Goal: Task Accomplishment & Management: Manage account settings

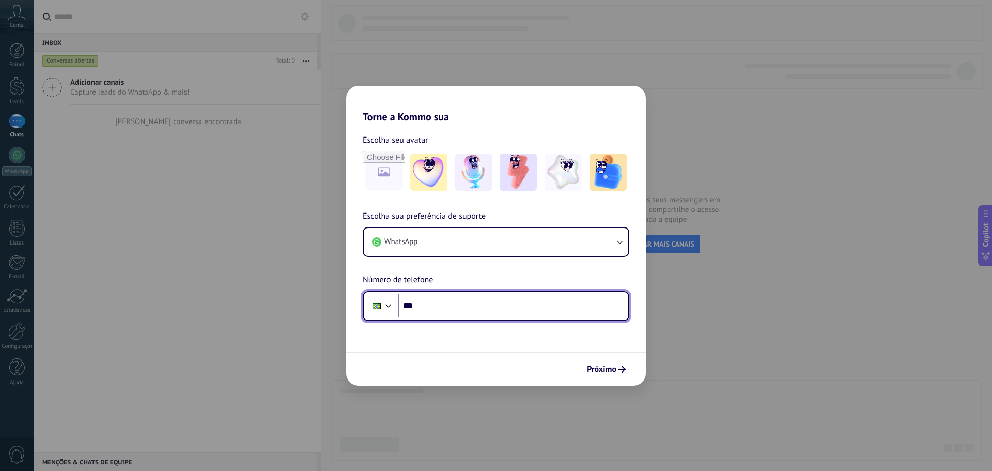
click at [521, 304] on input "***" at bounding box center [513, 306] width 230 height 24
type input "**********"
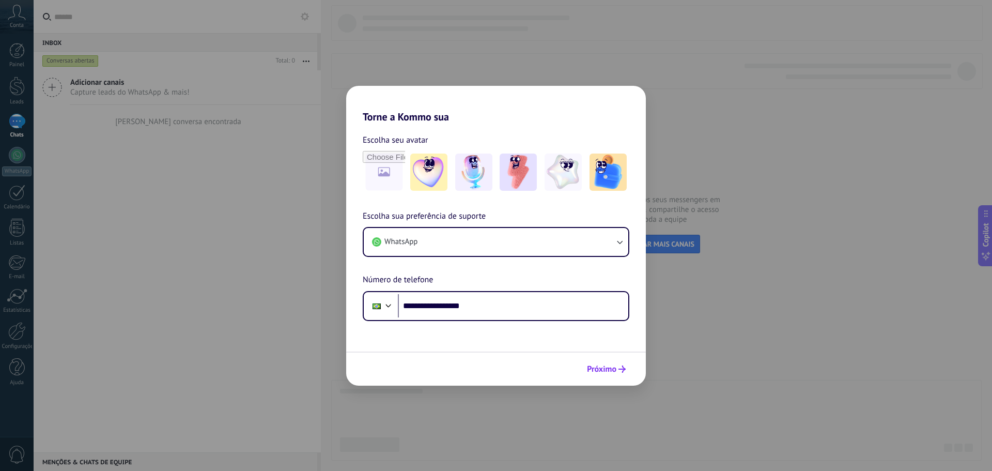
click at [607, 368] on span "Próximo" at bounding box center [601, 368] width 29 height 7
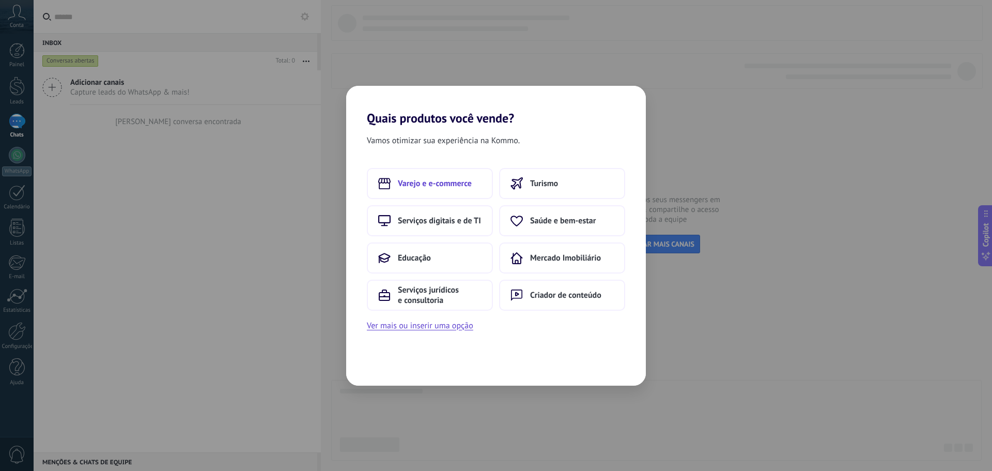
click at [460, 184] on span "Varejo e e-commerce" at bounding box center [435, 183] width 74 height 10
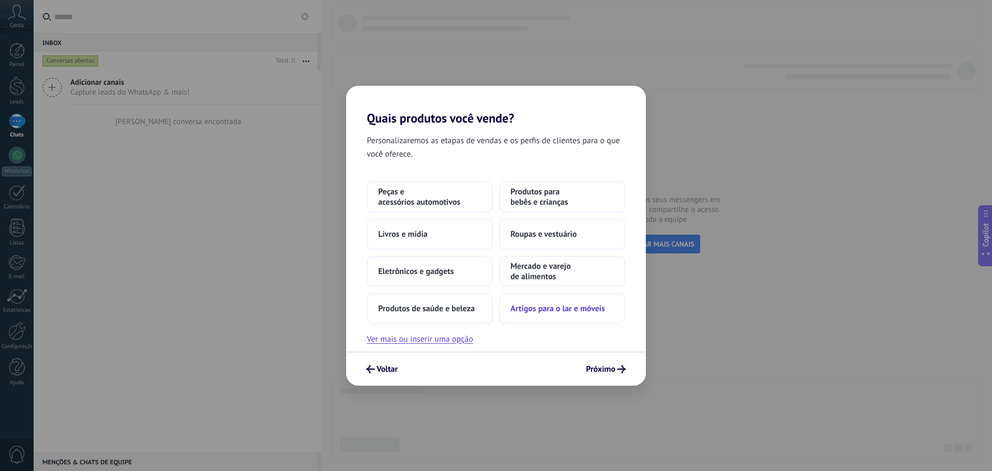
click at [589, 311] on span "Artigos para o lar e móveis" at bounding box center [557, 308] width 95 height 10
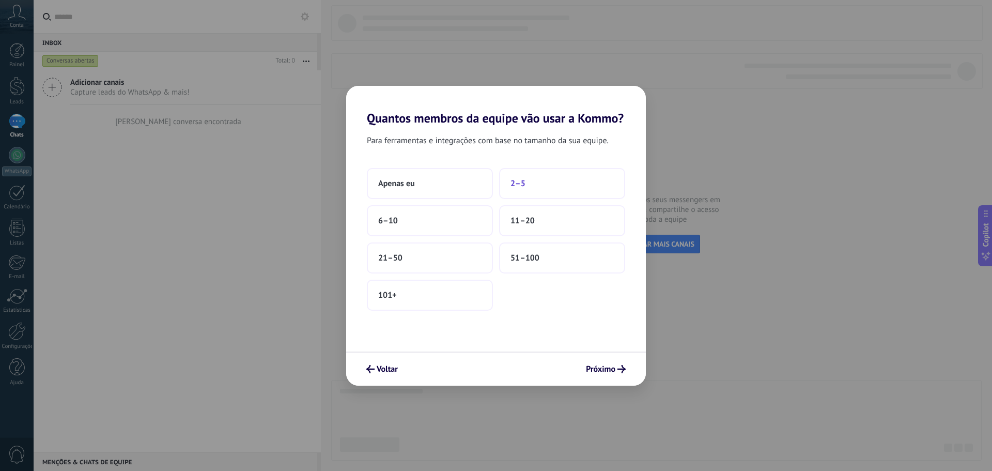
click at [557, 180] on button "2–5" at bounding box center [562, 183] width 126 height 31
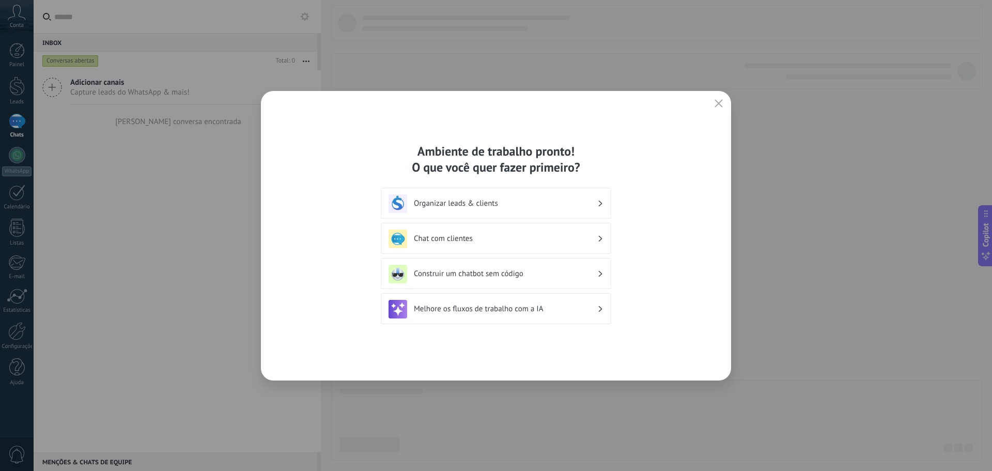
click at [514, 208] on h3 "Organizar leads & clients" at bounding box center [505, 203] width 183 height 10
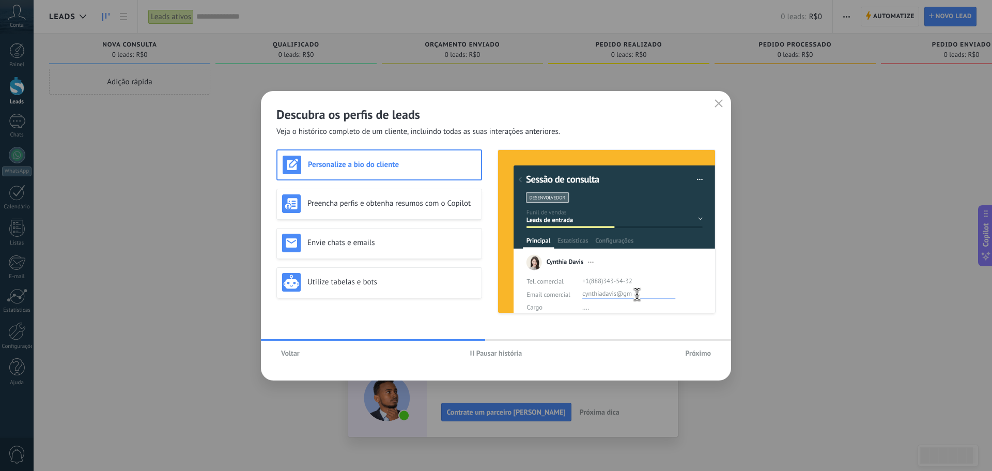
click at [698, 354] on span "Próximo" at bounding box center [698, 352] width 26 height 7
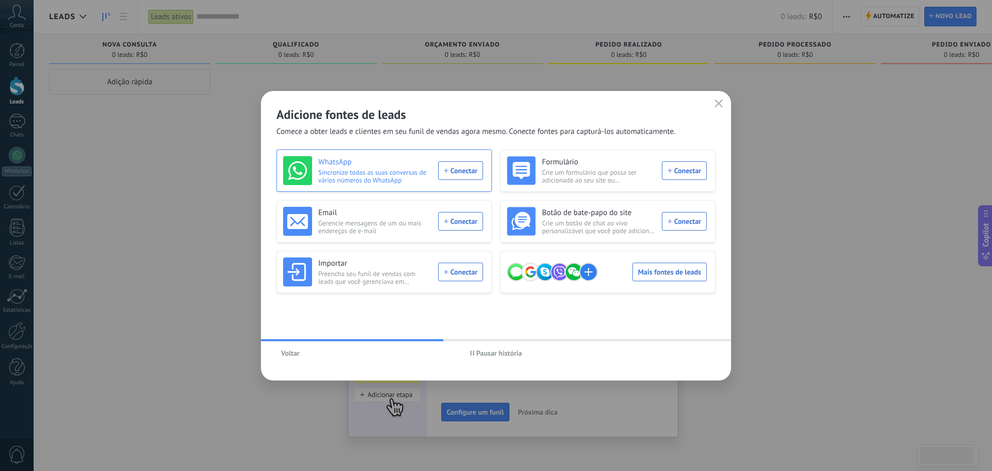
click at [459, 172] on div "WhatsApp Sincronize todas as suas conversas de vários números do WhatsApp Conec…" at bounding box center [383, 170] width 200 height 29
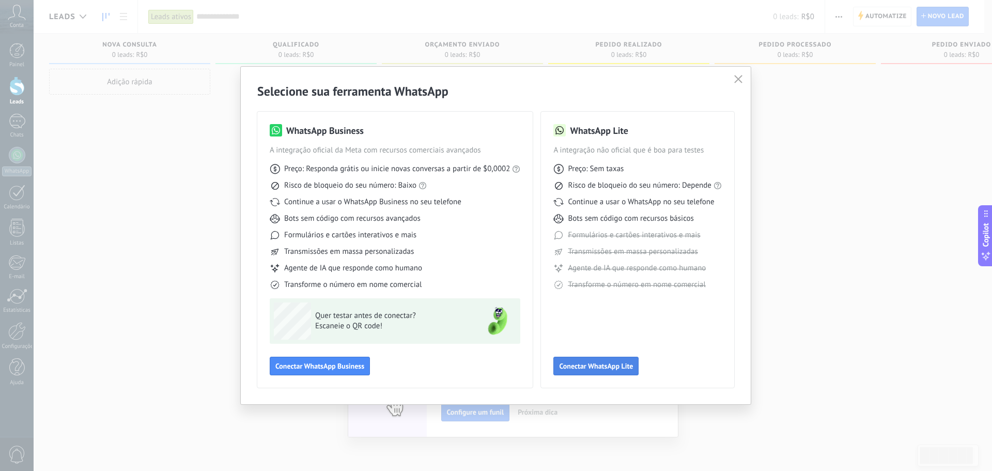
click at [598, 364] on span "Conectar WhatsApp Lite" at bounding box center [596, 365] width 74 height 7
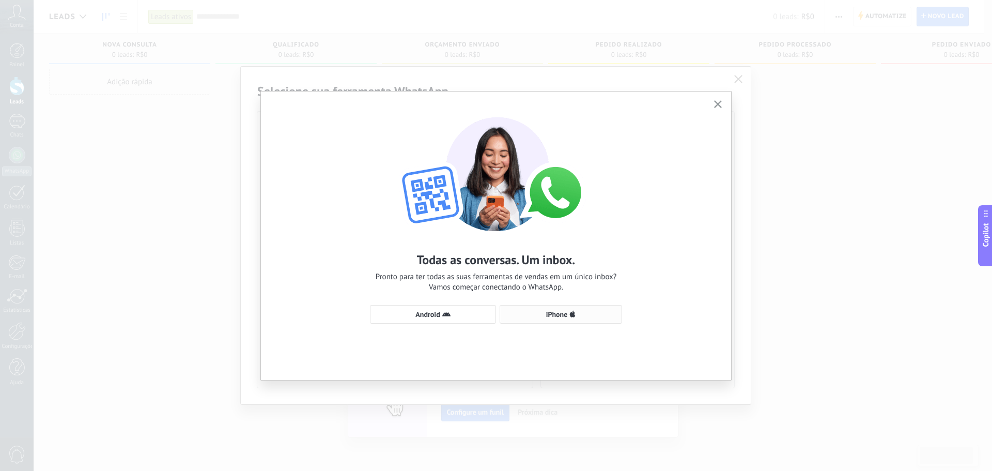
click at [574, 313] on use "button" at bounding box center [573, 313] width 6 height 7
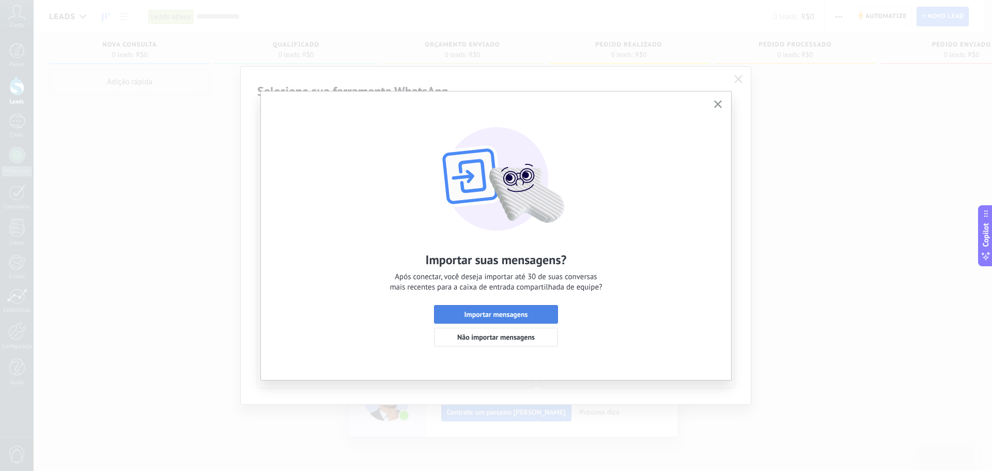
click at [524, 314] on span "Importar mensagens" at bounding box center [496, 313] width 64 height 7
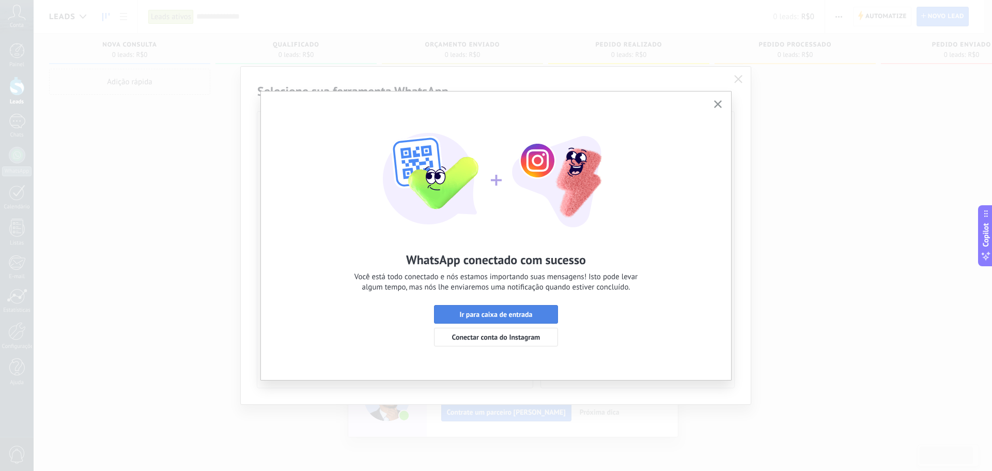
click at [491, 315] on span "Ir para caixa de entrada" at bounding box center [495, 313] width 73 height 7
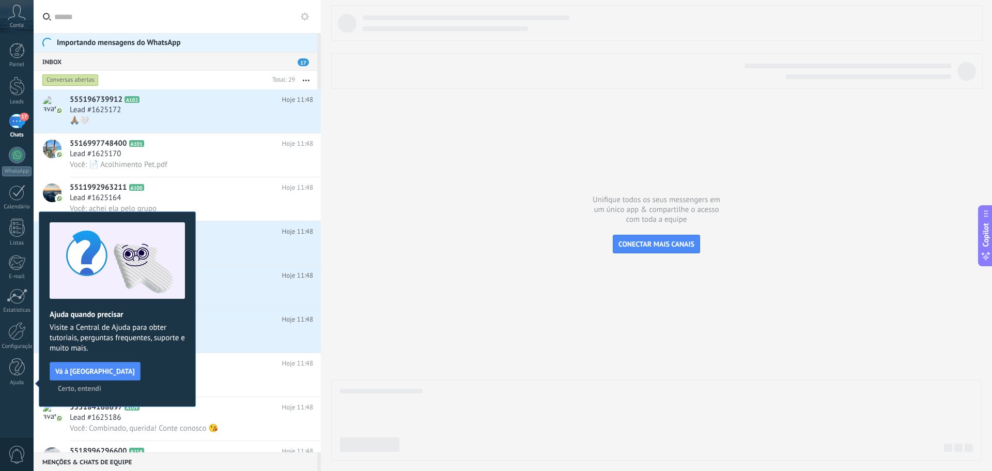
click at [101, 384] on span "Certo, entendi" at bounding box center [79, 387] width 43 height 7
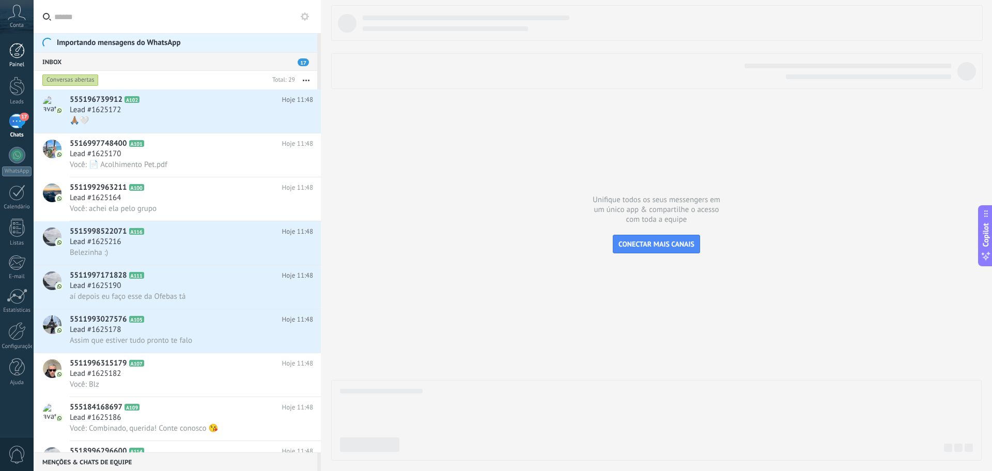
click at [19, 49] on div at bounding box center [16, 50] width 15 height 15
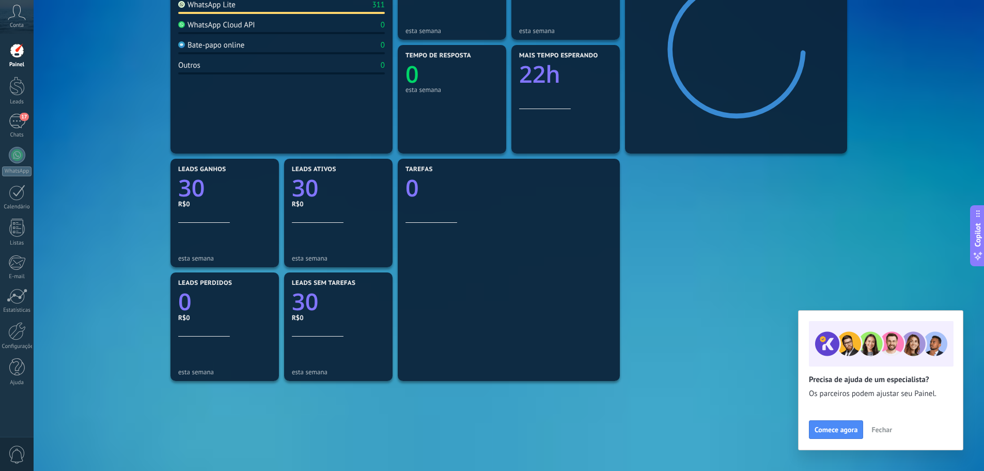
scroll to position [54, 0]
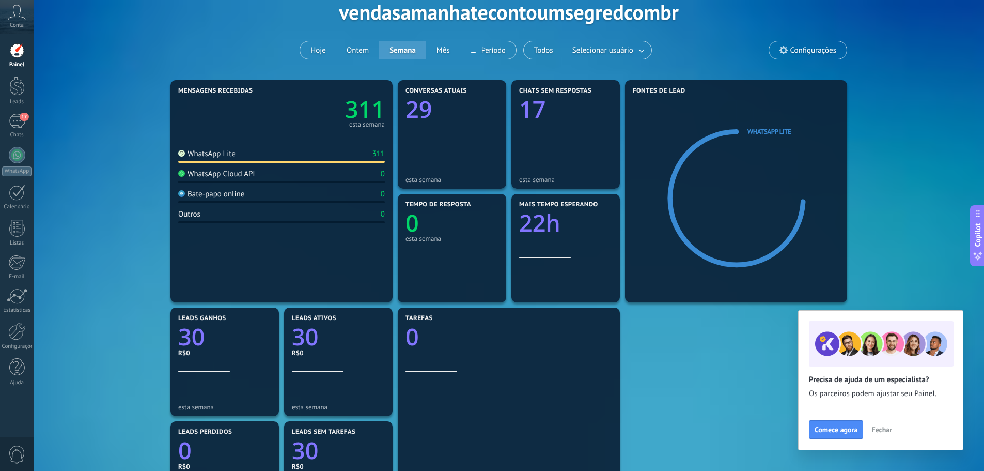
click at [16, 15] on icon at bounding box center [17, 12] width 18 height 15
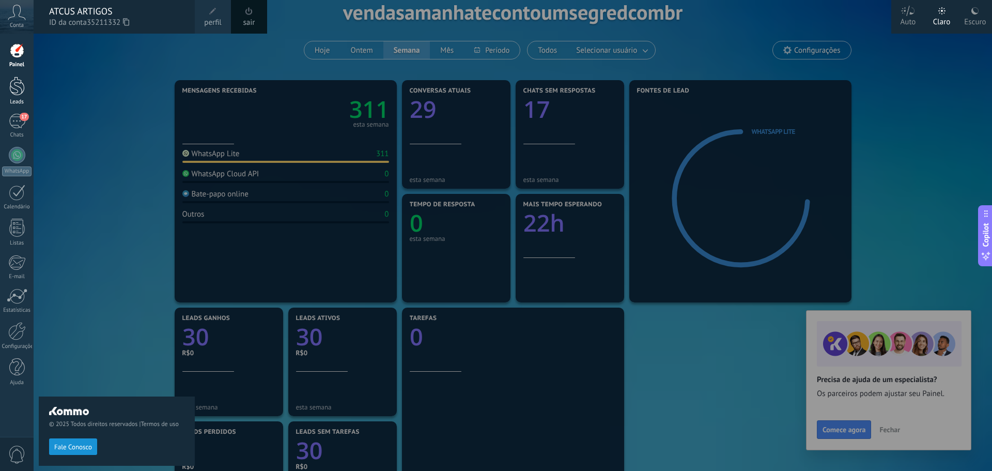
click at [14, 87] on div at bounding box center [16, 85] width 15 height 19
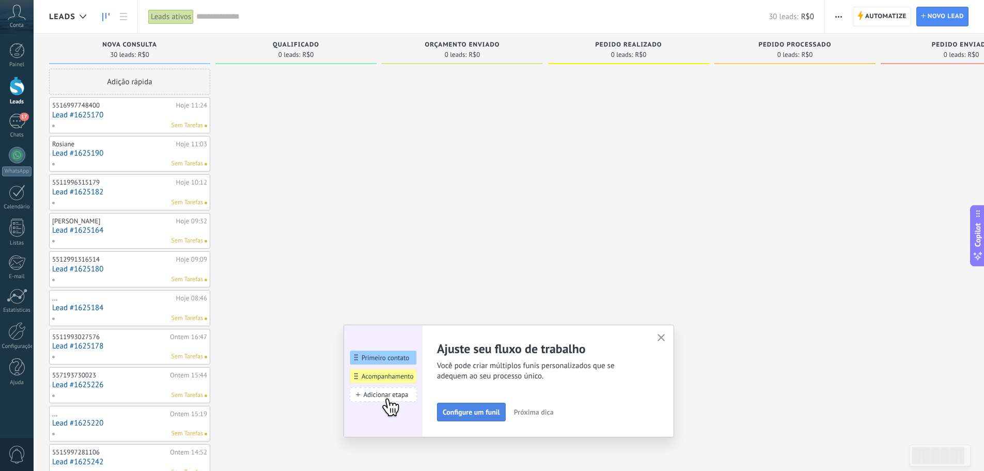
click at [477, 409] on span "Configure um funil" at bounding box center [471, 411] width 57 height 7
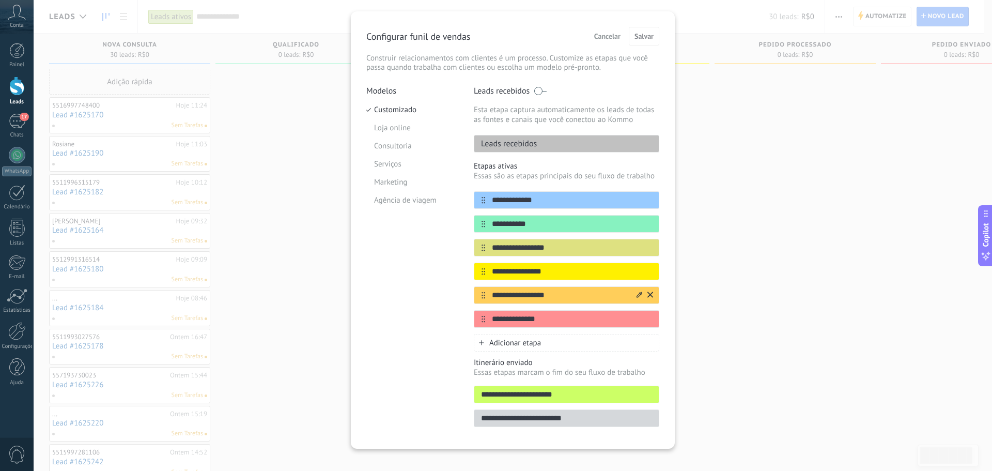
scroll to position [34, 0]
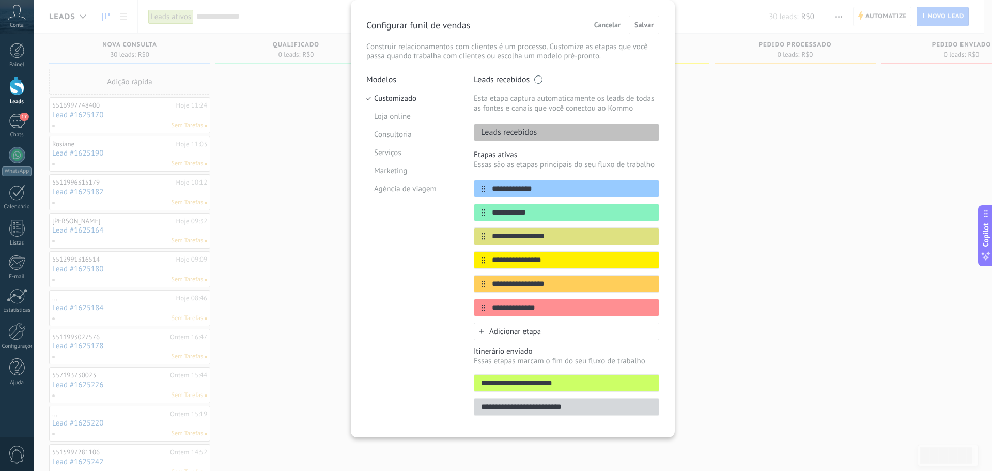
click at [709, 59] on div "**********" at bounding box center [513, 235] width 958 height 471
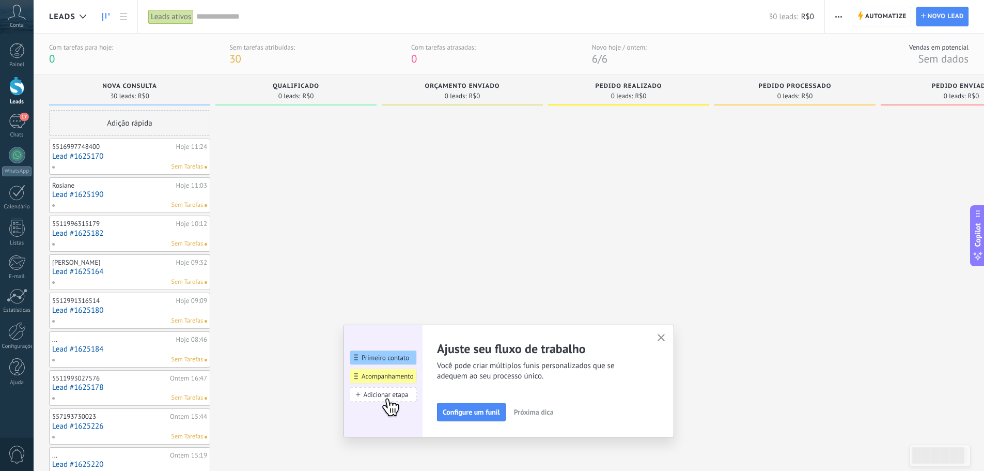
click at [545, 413] on span "Próxima dica" at bounding box center [534, 411] width 40 height 7
click at [543, 412] on span "Próxima dica" at bounding box center [539, 411] width 40 height 7
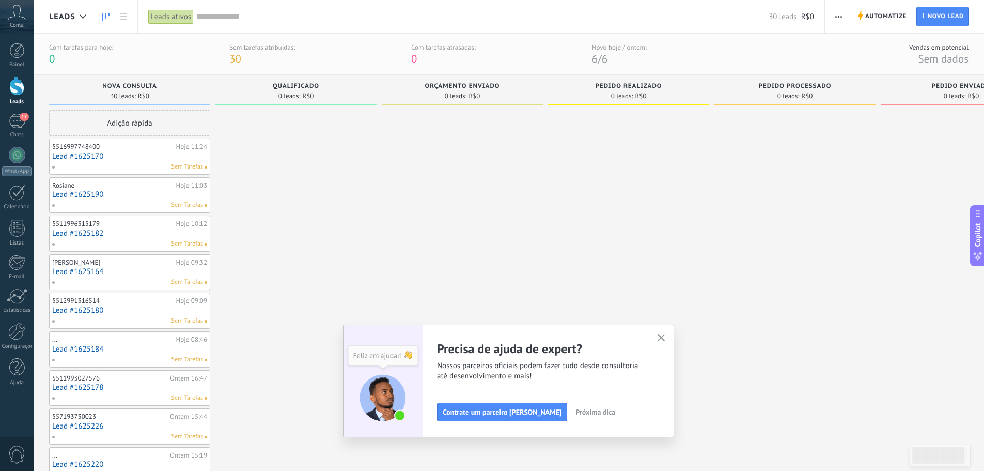
click at [576, 411] on span "Próxima dica" at bounding box center [596, 411] width 40 height 7
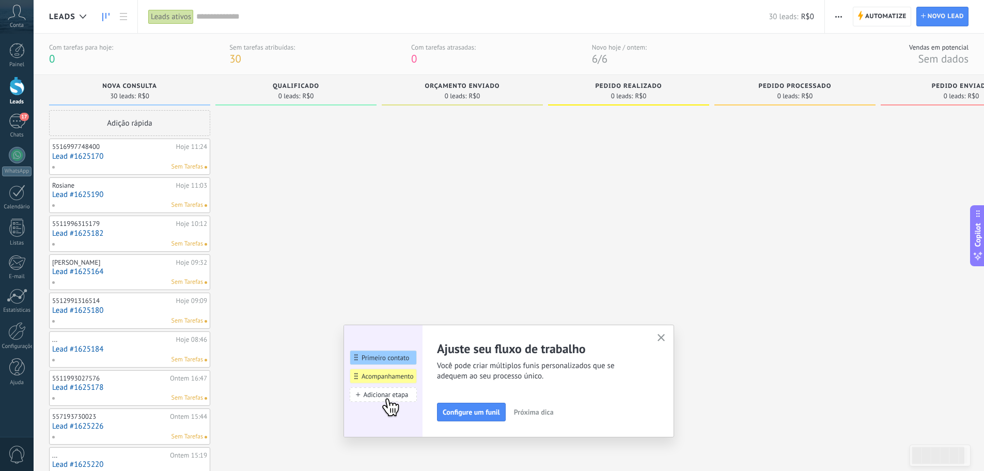
click at [662, 338] on icon "button" at bounding box center [662, 338] width 8 height 8
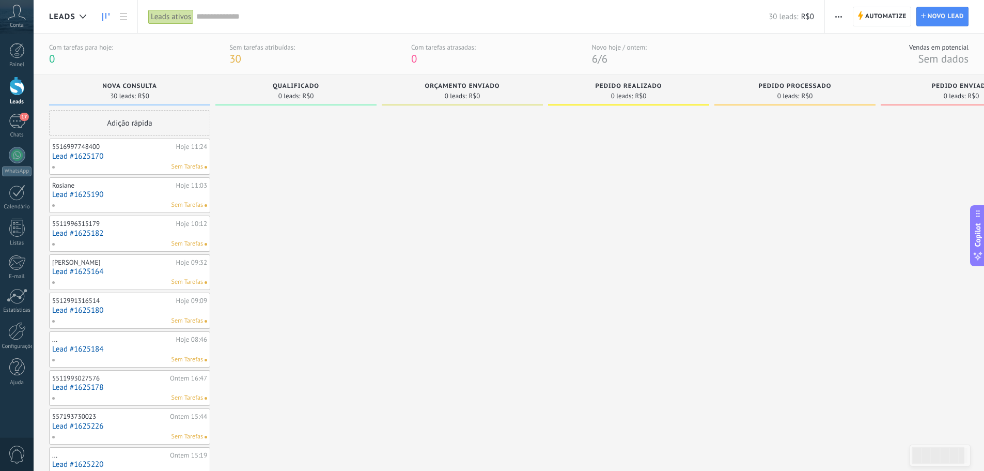
click at [137, 153] on link "Lead #1625170" at bounding box center [129, 156] width 155 height 9
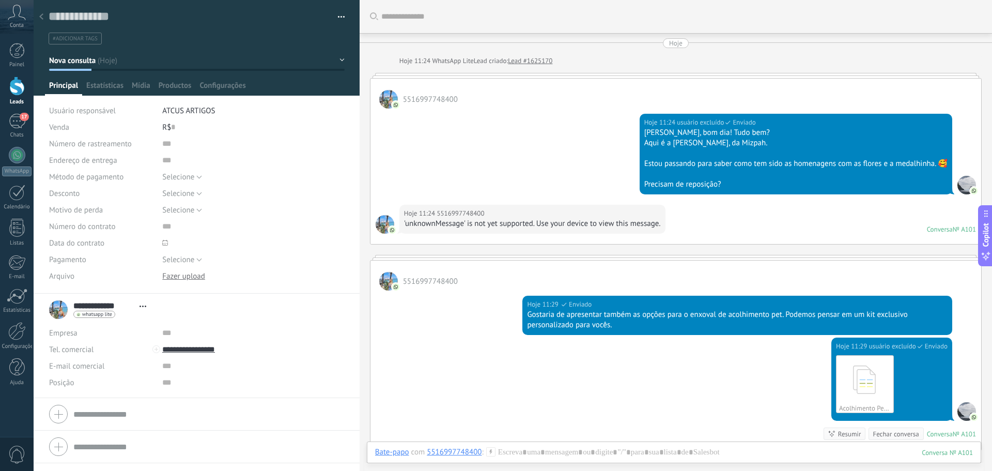
click at [51, 414] on div at bounding box center [196, 414] width 295 height 26
paste input "**********"
drag, startPoint x: 139, startPoint y: 343, endPoint x: 57, endPoint y: 343, distance: 82.1
click at [57, 343] on div "* S Sobrenome" at bounding box center [196, 342] width 295 height 26
type input "**********"
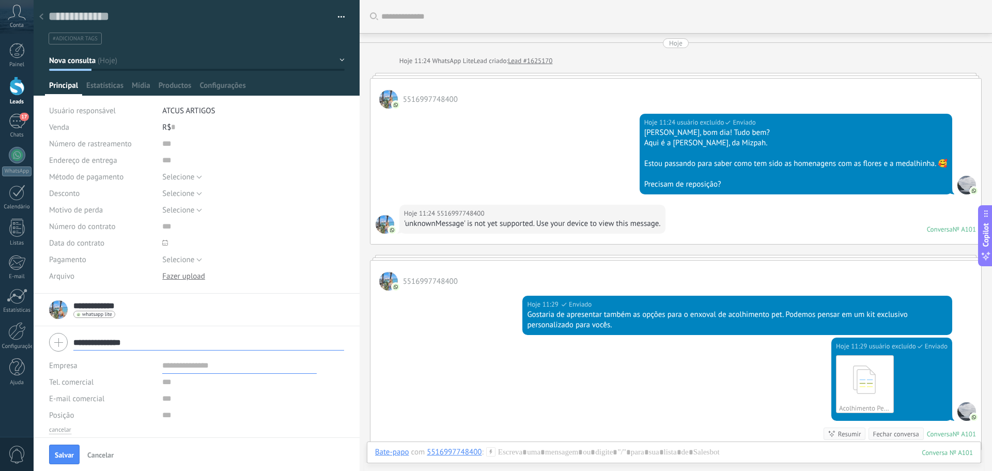
click at [281, 368] on input "text" at bounding box center [239, 365] width 154 height 17
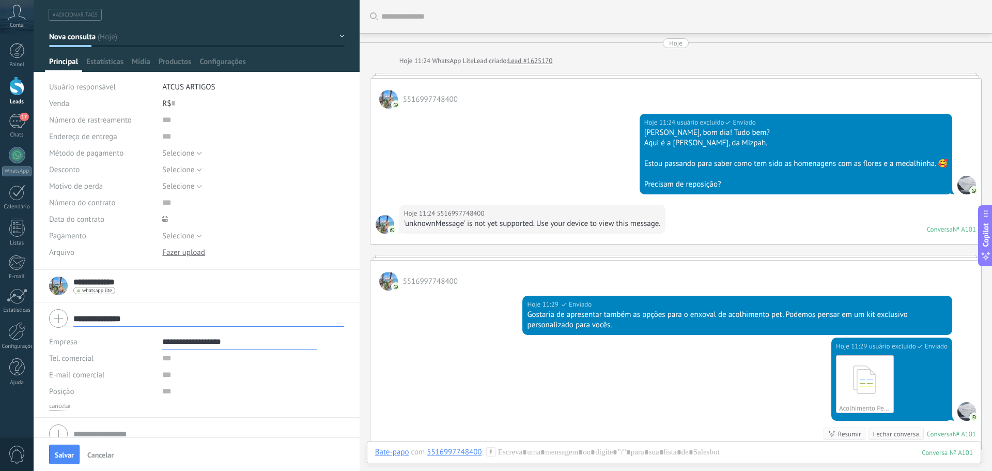
scroll to position [37, 0]
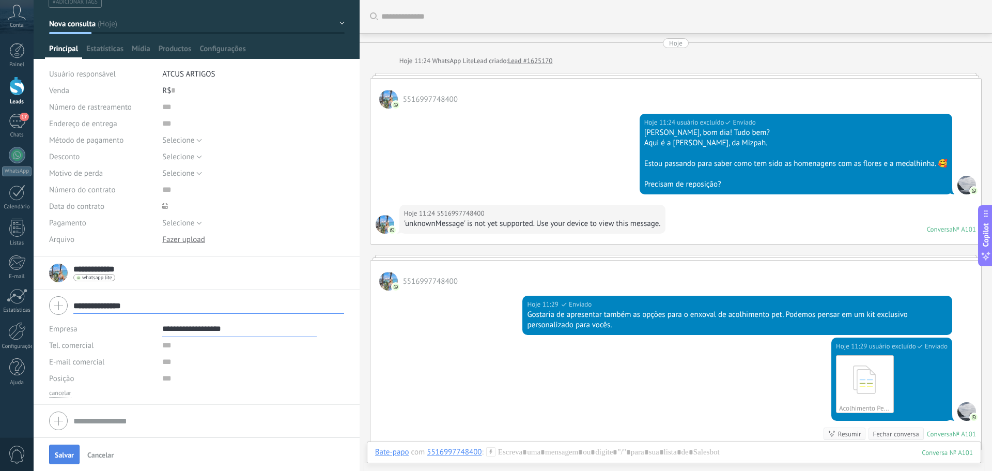
type input "**********"
click at [71, 451] on span "Salvar" at bounding box center [64, 454] width 19 height 7
type input "**********"
type textarea "***"
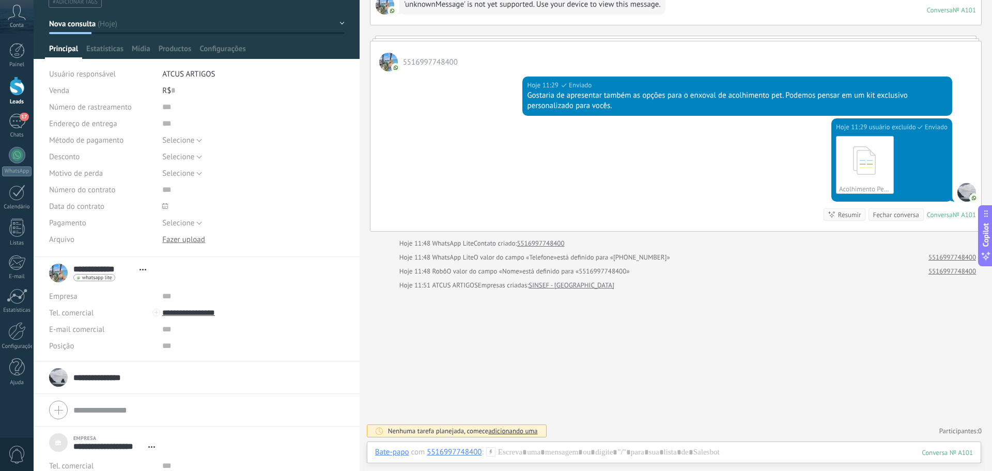
scroll to position [233, 0]
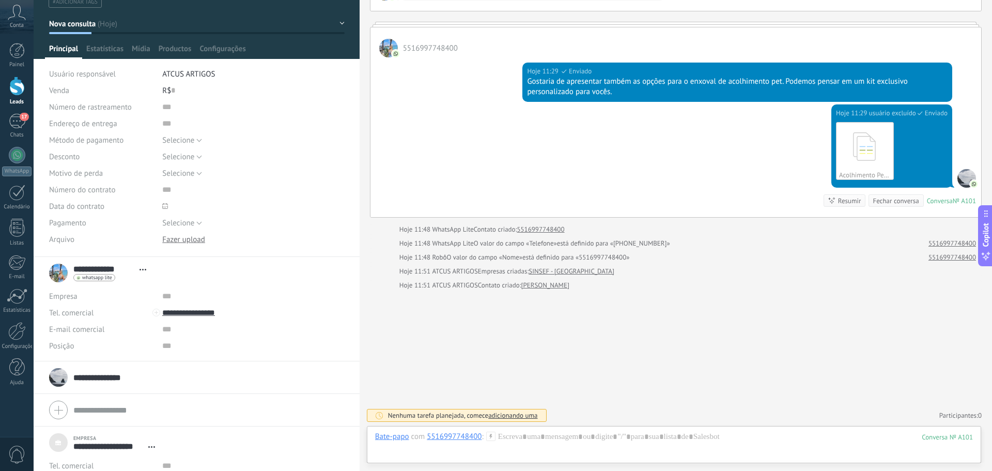
click at [119, 378] on input "**********" at bounding box center [101, 377] width 57 height 10
click at [55, 270] on div "**********" at bounding box center [91, 273] width 85 height 26
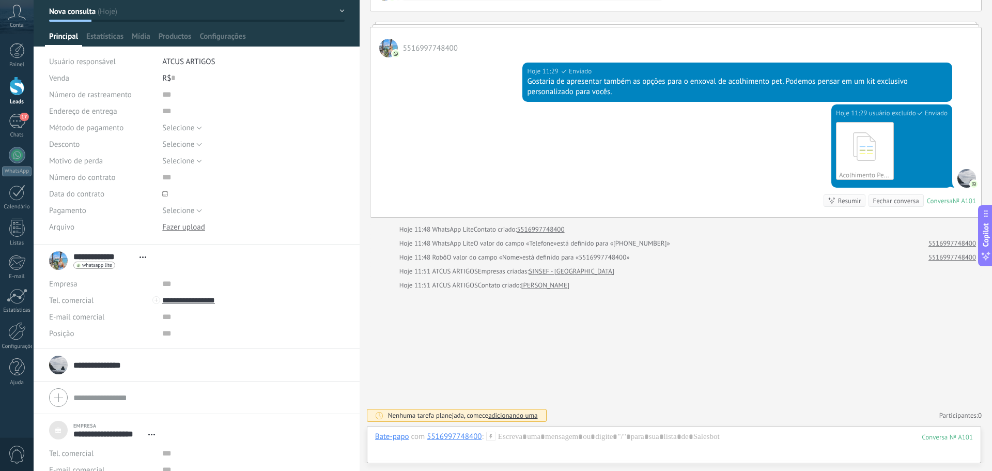
scroll to position [96, 0]
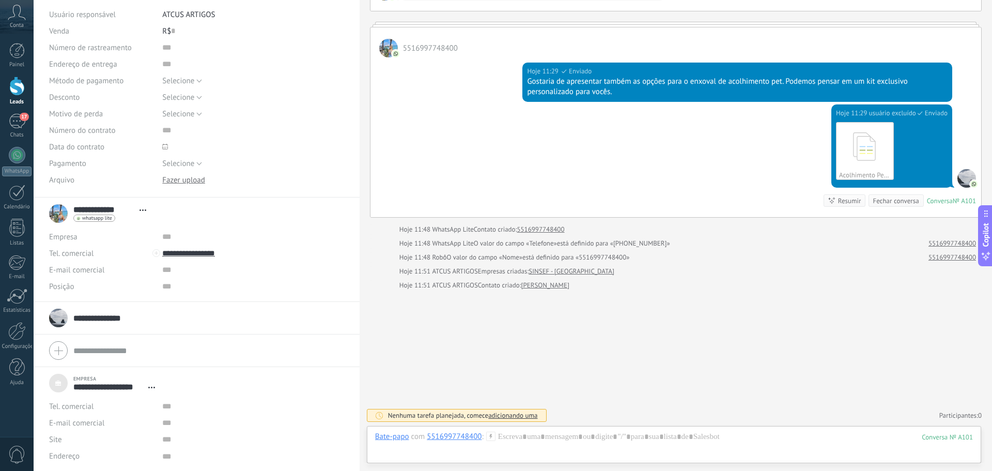
click at [107, 319] on input "**********" at bounding box center [101, 318] width 57 height 10
click at [56, 219] on div "**********" at bounding box center [91, 213] width 85 height 26
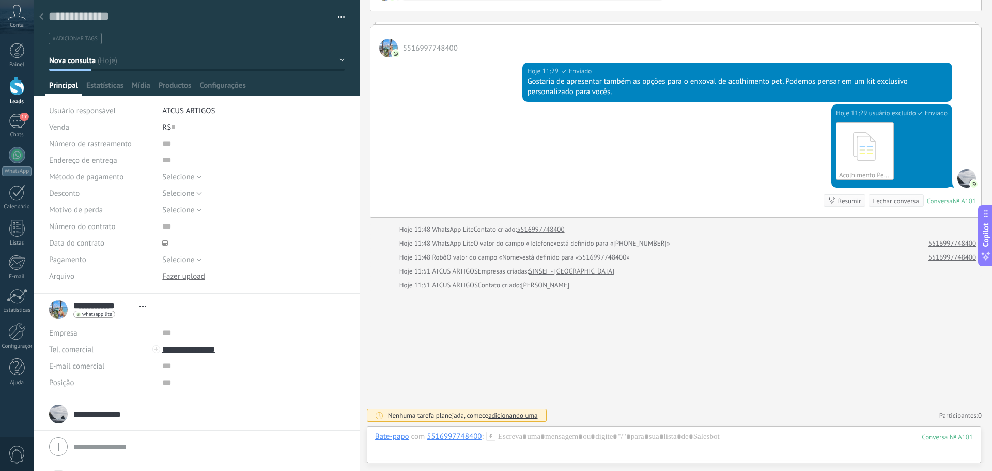
click at [534, 126] on div "Hoje 11:29 usuário excluído Enviado Acolhimento Pet.pdf Download Conversa № A10…" at bounding box center [675, 160] width 611 height 113
click at [425, 48] on span "5516997748400" at bounding box center [430, 48] width 55 height 10
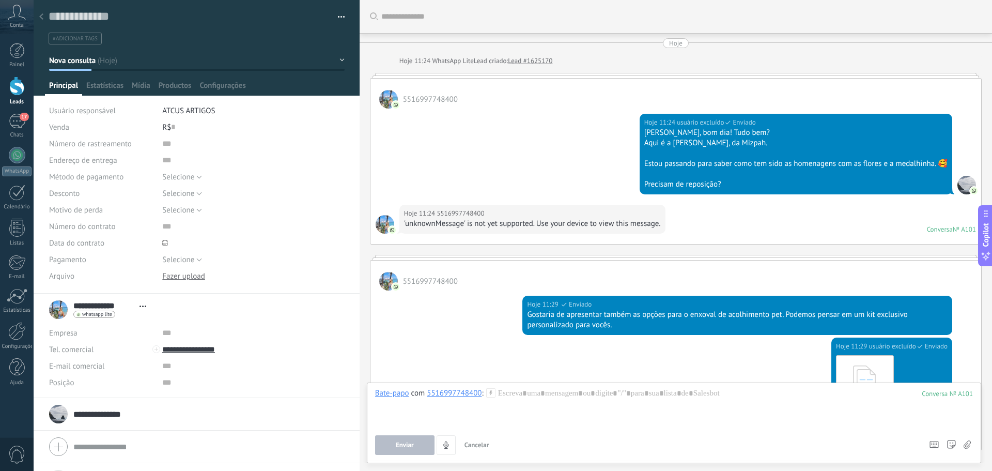
click at [443, 97] on span "5516997748400" at bounding box center [430, 100] width 55 height 10
click at [382, 101] on div at bounding box center [388, 99] width 19 height 19
click at [110, 85] on span "Estatísticas" at bounding box center [104, 88] width 37 height 15
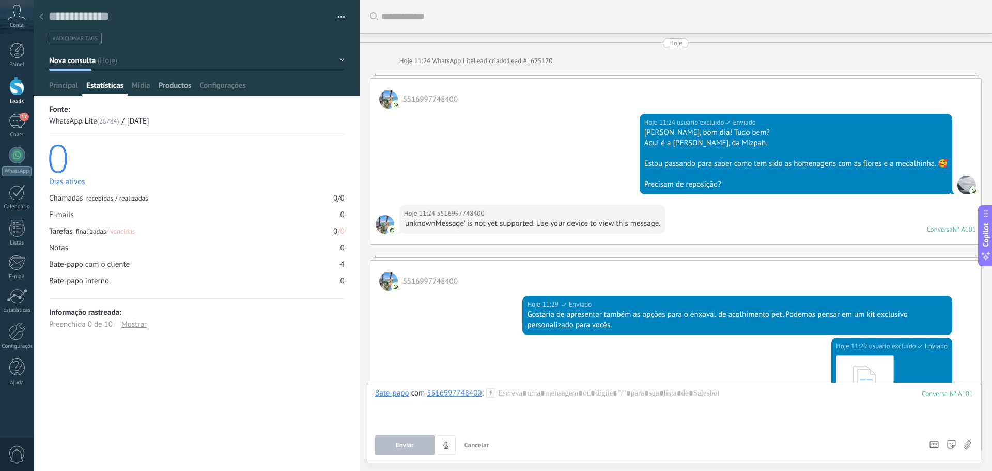
click at [166, 86] on span "Productos" at bounding box center [175, 88] width 33 height 15
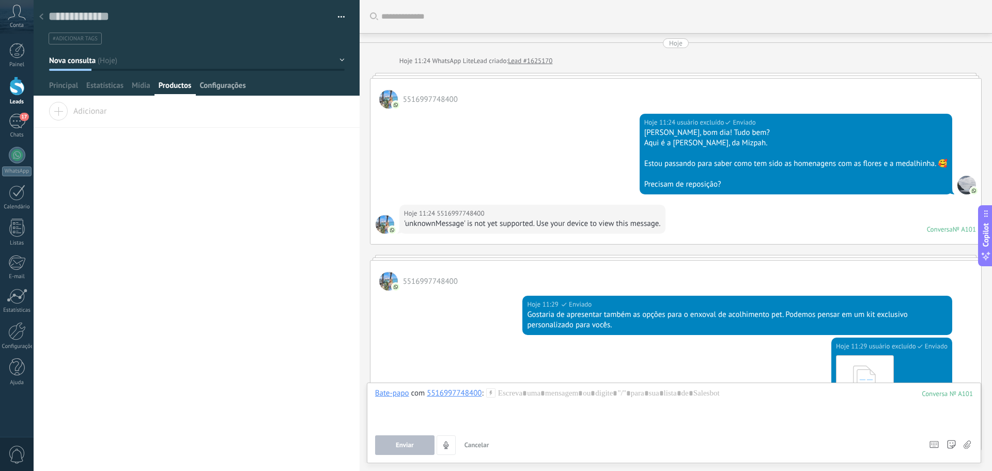
click at [235, 89] on span "Configurações" at bounding box center [222, 88] width 46 height 15
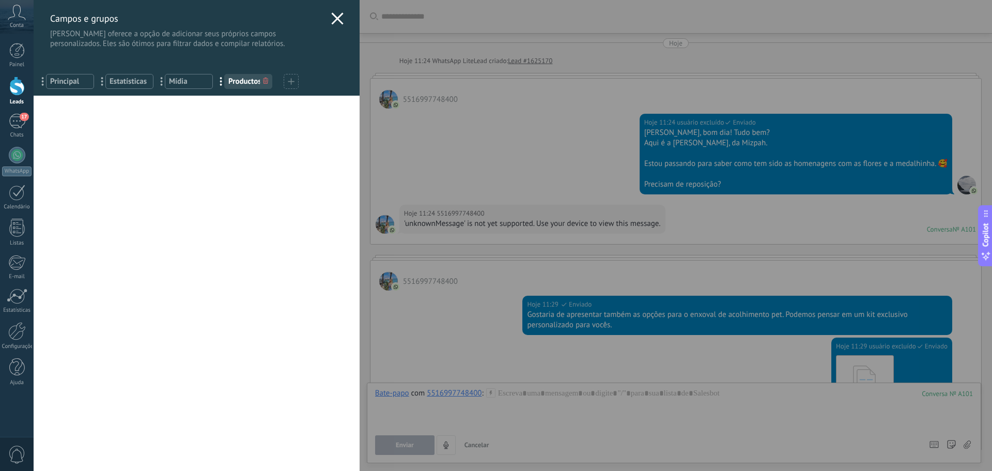
click at [332, 16] on icon at bounding box center [337, 18] width 12 height 12
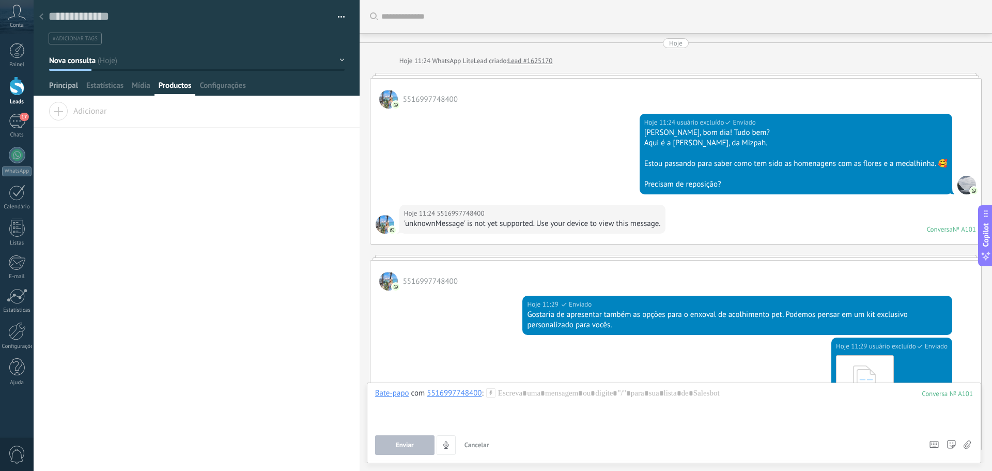
click at [55, 84] on span "Principal" at bounding box center [63, 88] width 29 height 15
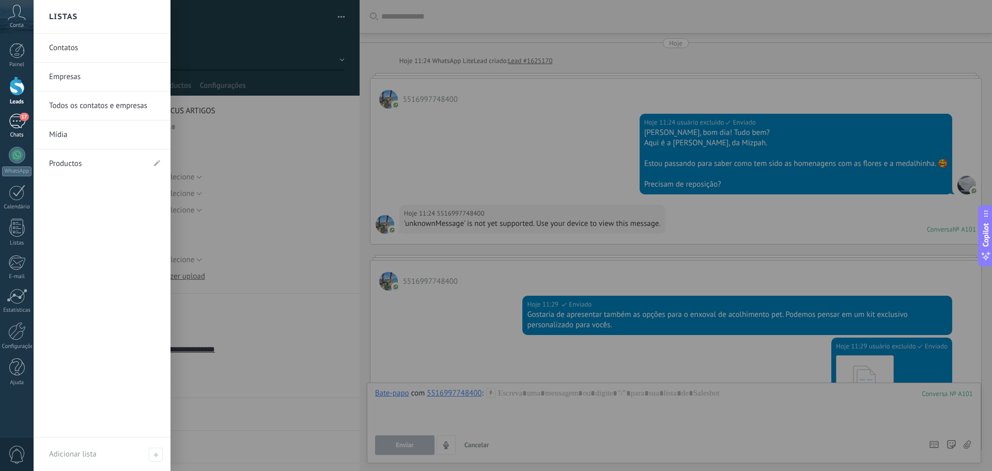
click at [18, 125] on div "17" at bounding box center [17, 121] width 17 height 15
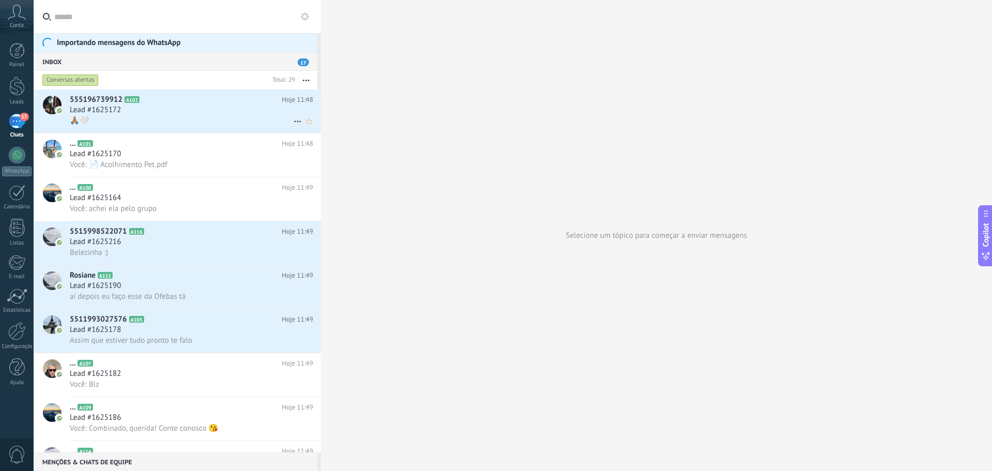
click at [61, 96] on div at bounding box center [52, 105] width 19 height 19
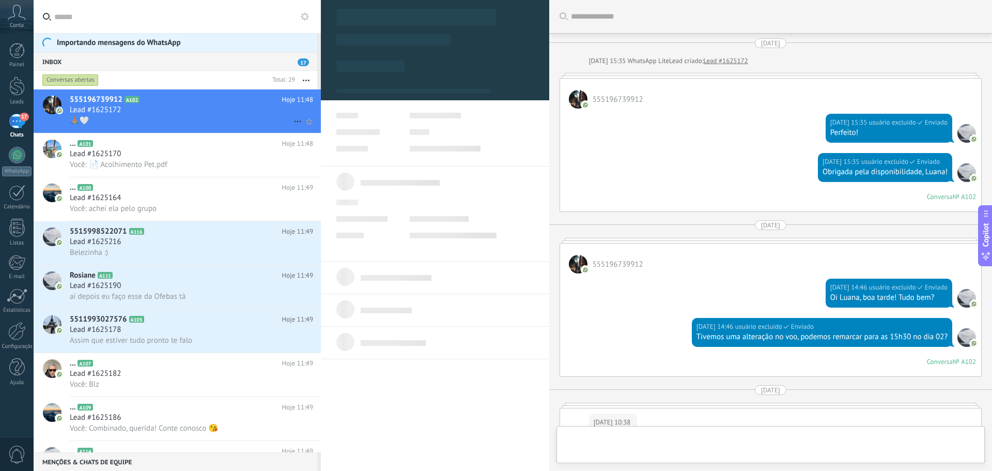
click at [50, 102] on div at bounding box center [52, 105] width 19 height 19
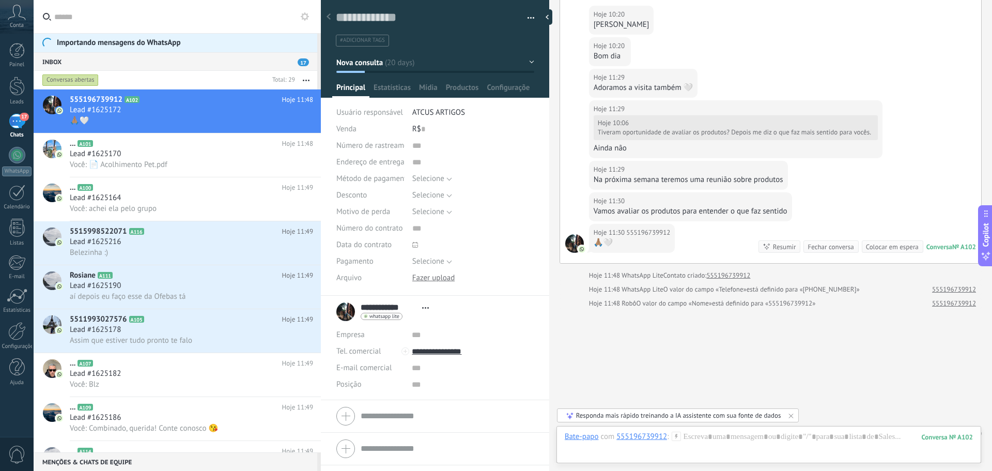
scroll to position [1721, 0]
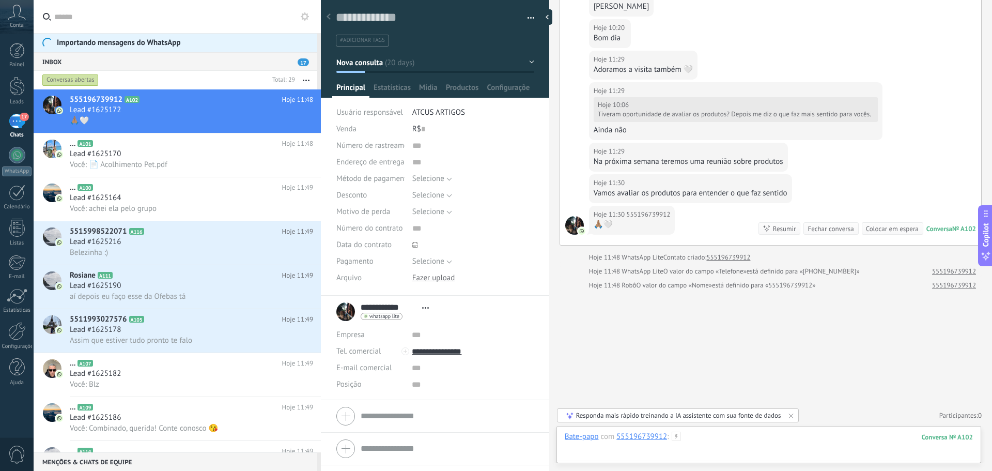
click at [818, 452] on div at bounding box center [769, 446] width 408 height 31
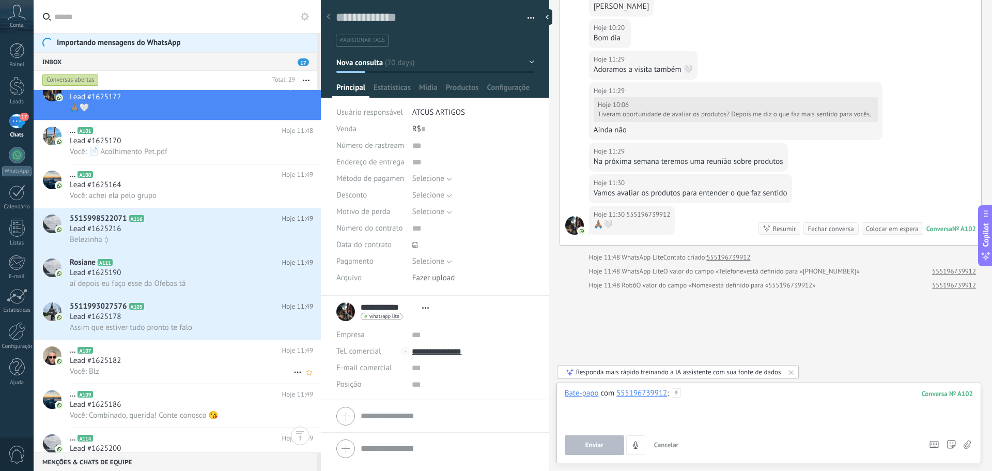
scroll to position [0, 0]
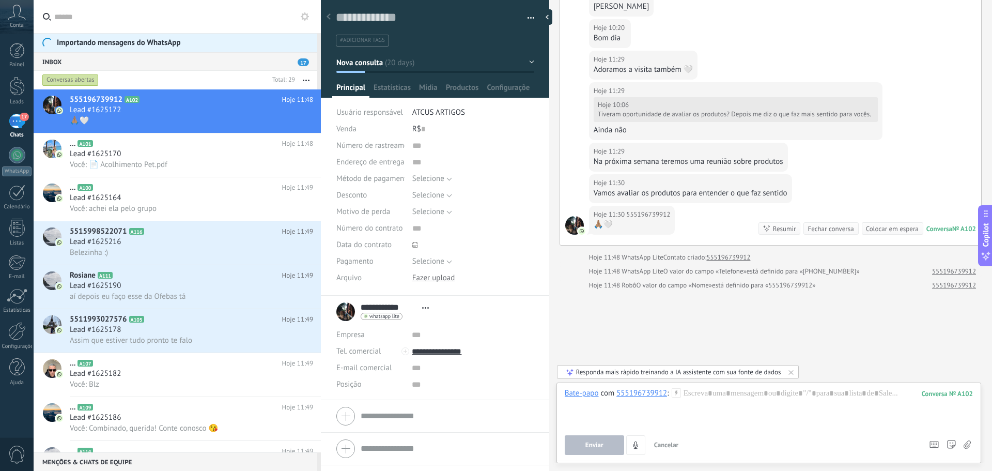
click at [146, 60] on div "Inbox 17" at bounding box center [176, 61] width 284 height 19
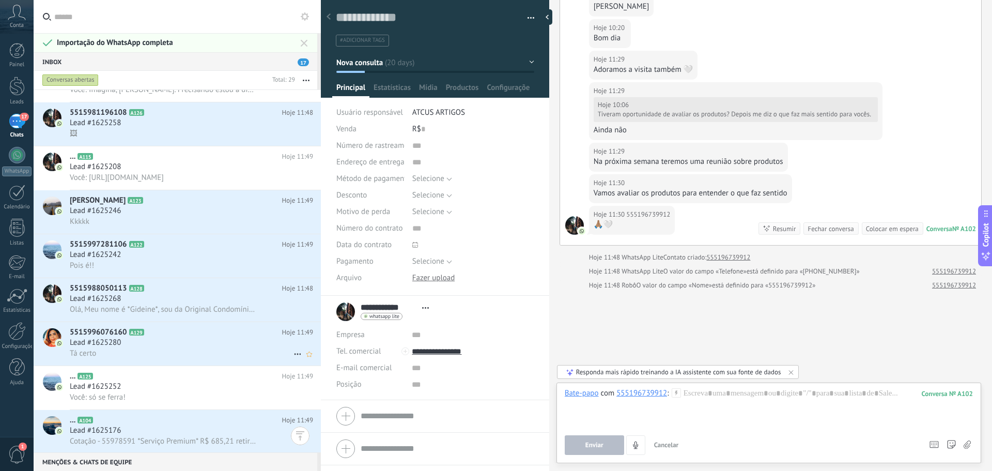
scroll to position [911, 0]
click at [300, 435] on div at bounding box center [300, 435] width 19 height 19
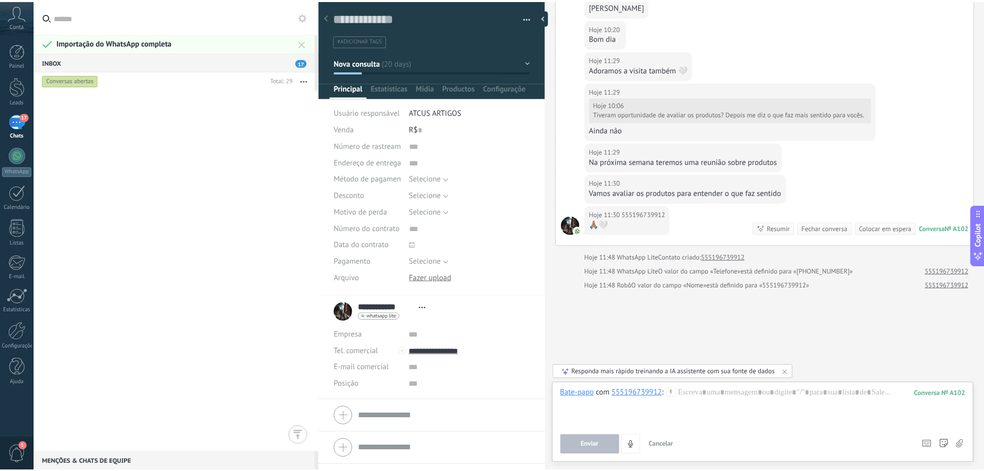
scroll to position [0, 0]
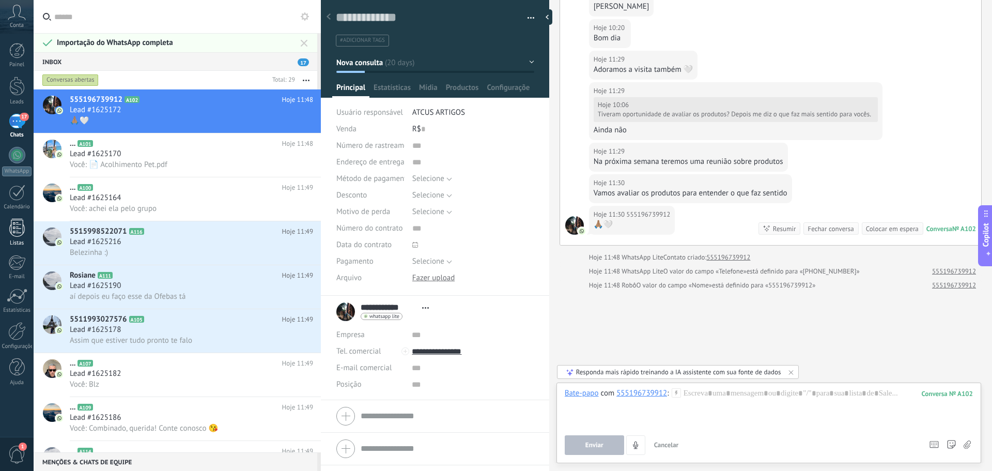
click at [13, 232] on div at bounding box center [16, 228] width 15 height 18
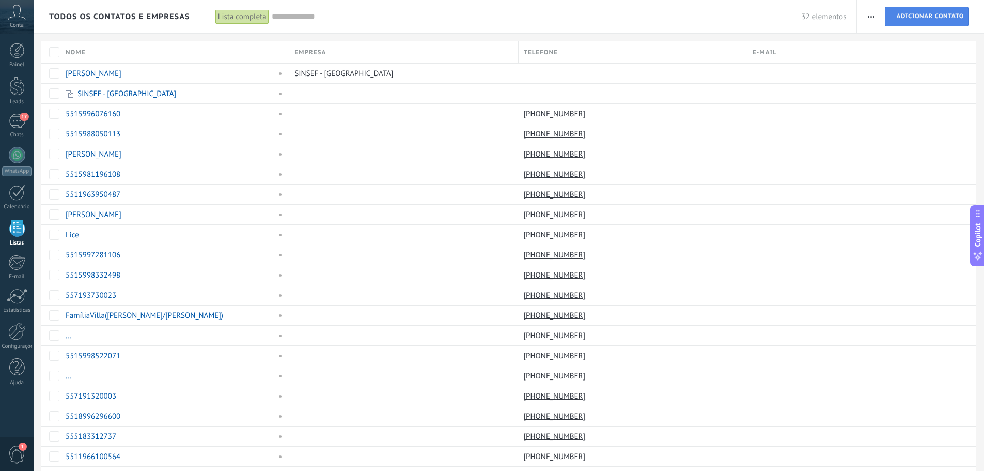
click at [904, 13] on span "Adicionar contato" at bounding box center [930, 16] width 68 height 19
click at [872, 17] on icon "button" at bounding box center [871, 17] width 7 height 2
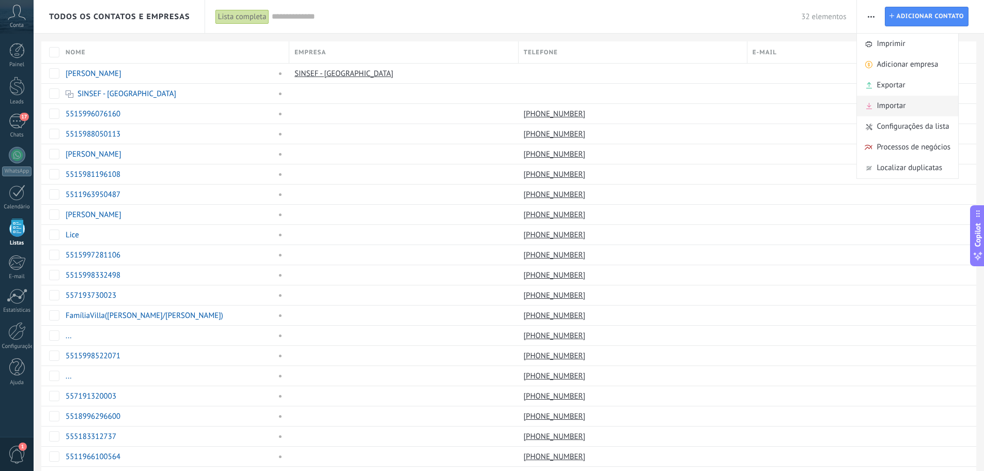
click at [910, 104] on div "Importar" at bounding box center [907, 106] width 101 height 21
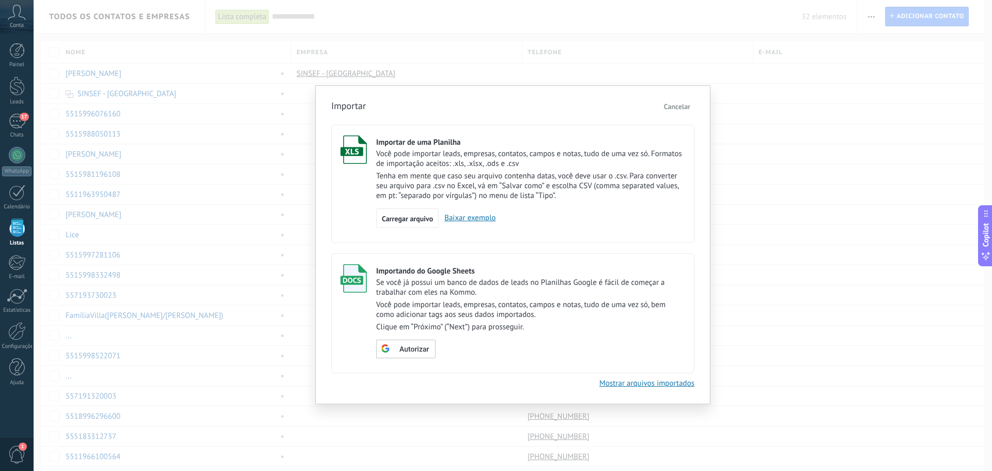
click at [485, 216] on link "Baixar exemplo" at bounding box center [467, 218] width 57 height 10
click at [849, 252] on div "Importar Cancelar Importar de uma Planilha Você pode importar leads, empresas, …" at bounding box center [513, 235] width 958 height 471
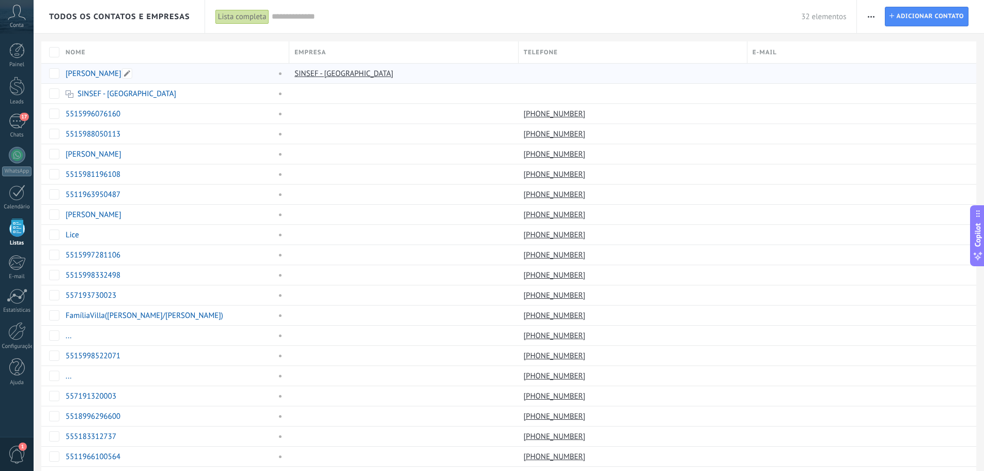
click at [98, 70] on link "[PERSON_NAME]" at bounding box center [94, 74] width 56 height 10
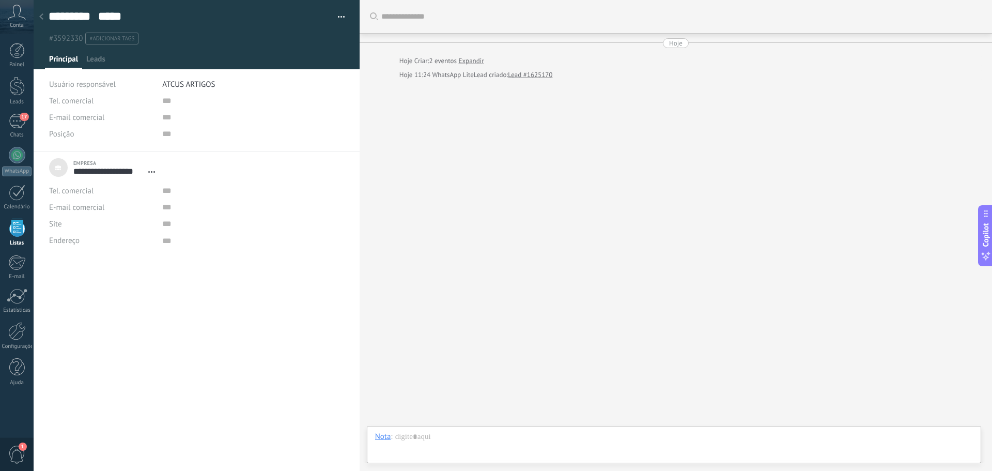
scroll to position [10, 0]
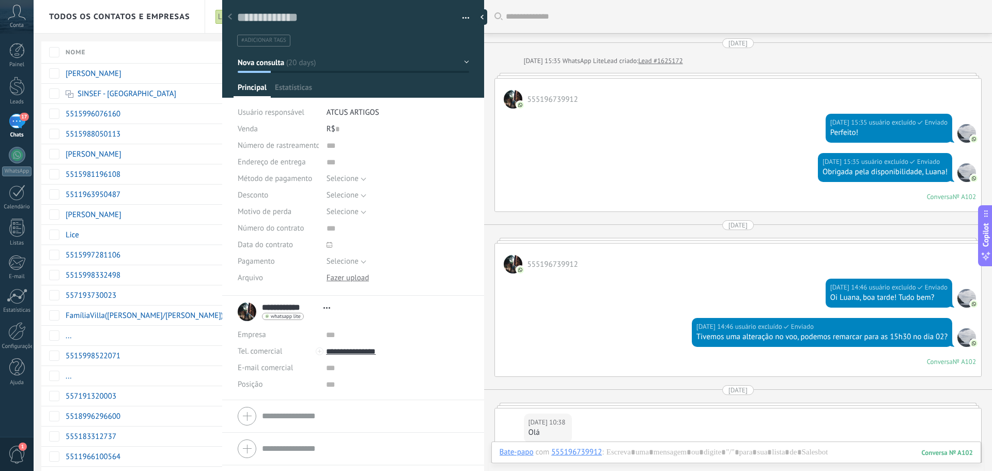
scroll to position [15, 0]
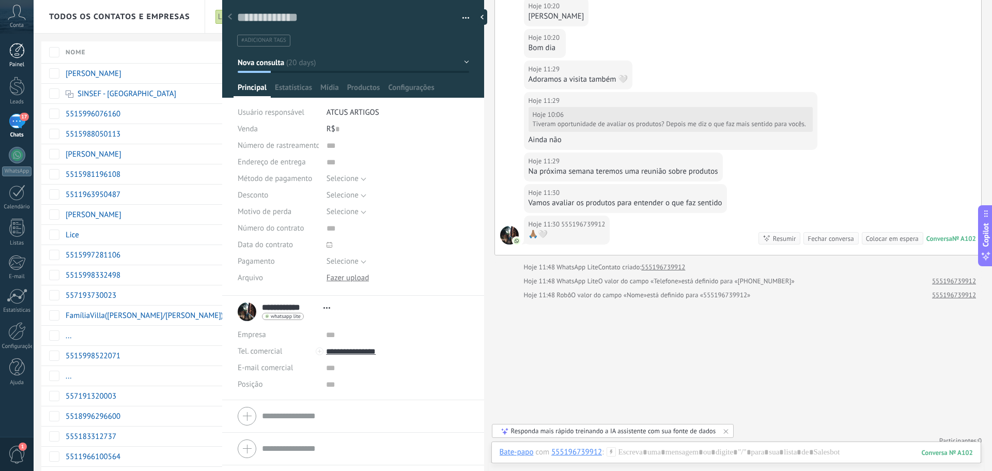
click at [17, 46] on div at bounding box center [16, 50] width 15 height 15
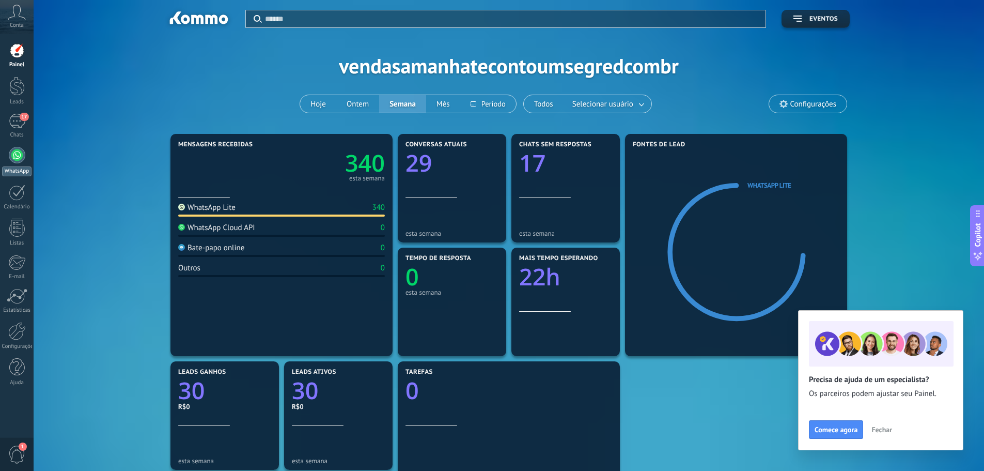
click at [19, 148] on div at bounding box center [17, 155] width 17 height 17
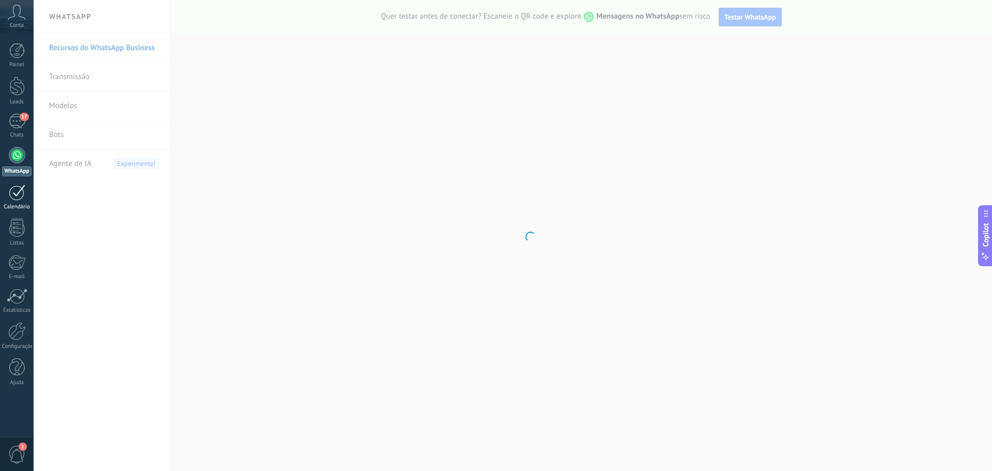
click at [19, 190] on div at bounding box center [17, 192] width 17 height 16
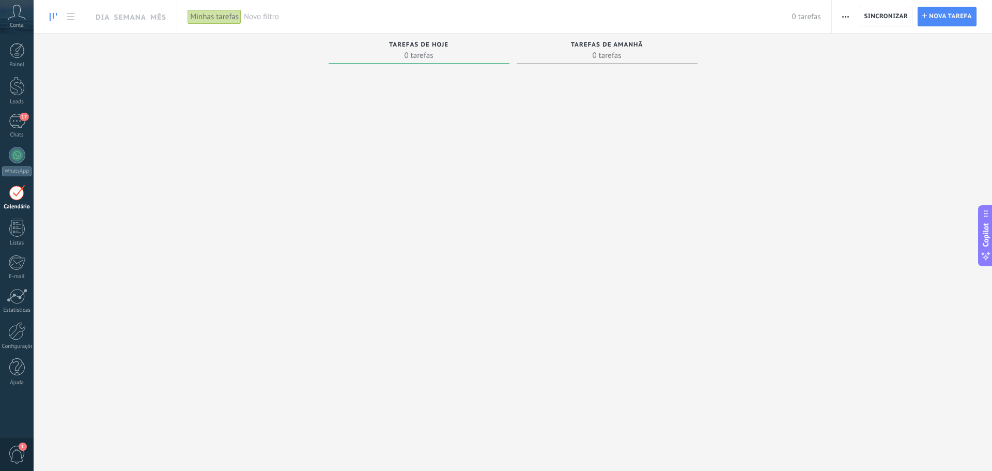
click at [214, 19] on div "Minhas tarefas" at bounding box center [215, 16] width 54 height 15
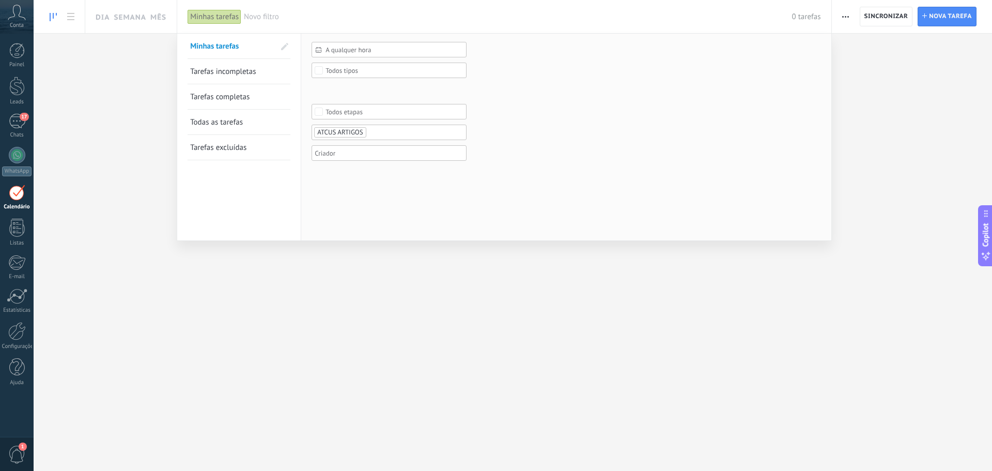
click at [938, 12] on div at bounding box center [496, 235] width 992 height 471
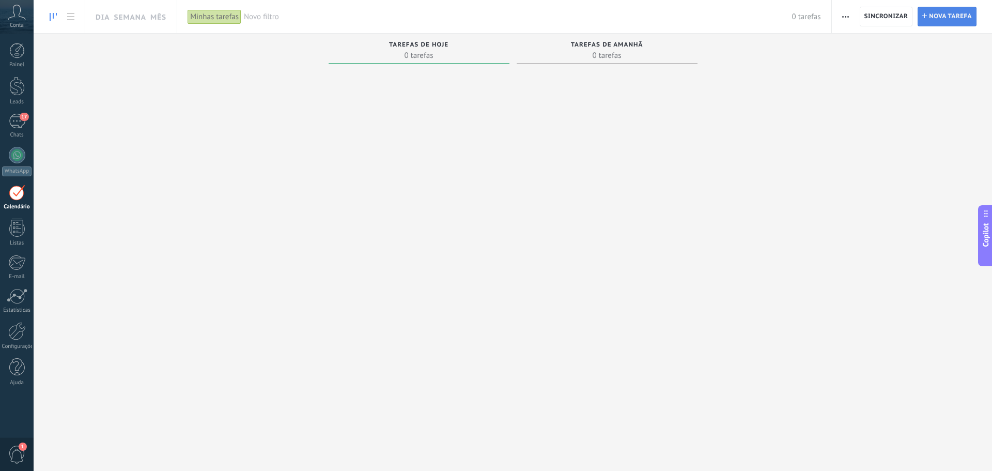
click at [938, 12] on span "Nova tarefa" at bounding box center [950, 16] width 43 height 19
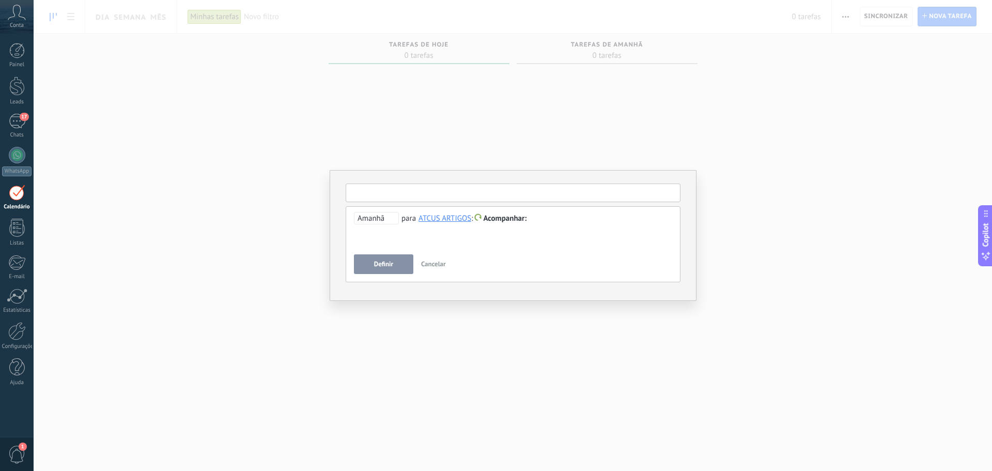
click at [472, 192] on input "text" at bounding box center [513, 192] width 335 height 19
click at [801, 163] on div "**********" at bounding box center [513, 235] width 958 height 471
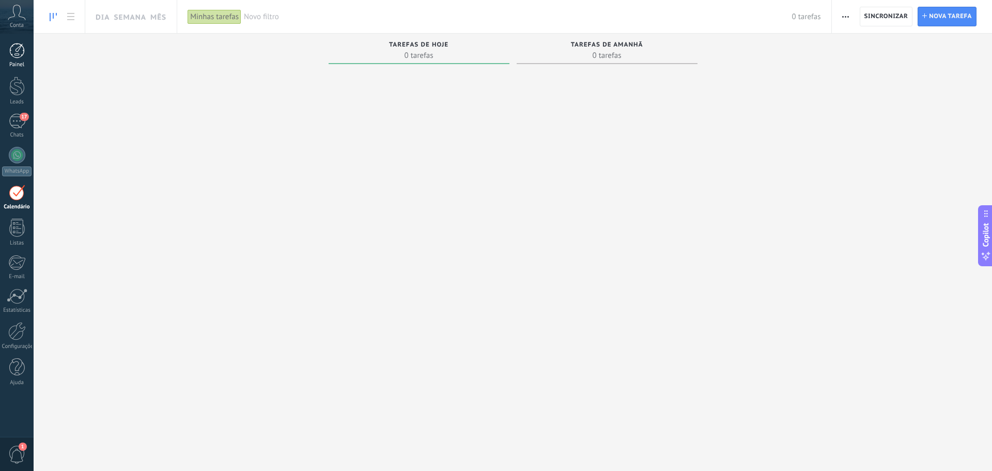
click at [20, 56] on div at bounding box center [16, 50] width 15 height 15
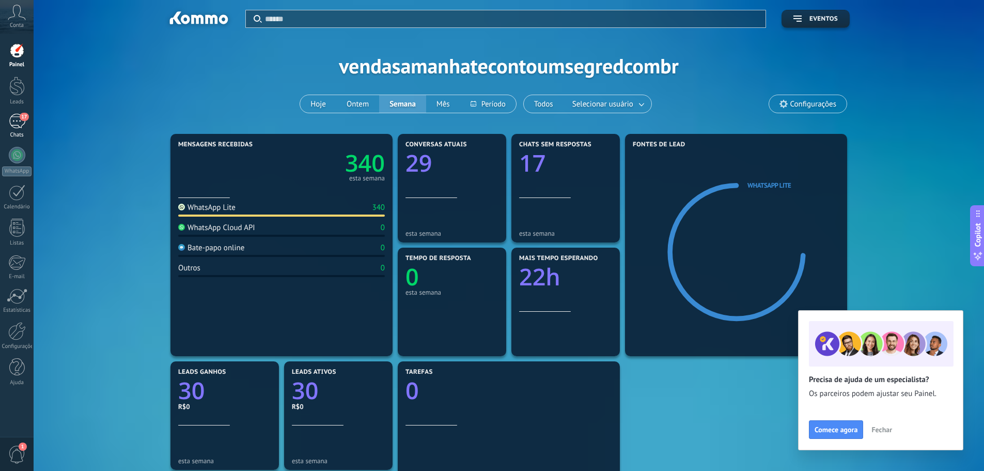
click at [21, 122] on div "17" at bounding box center [17, 121] width 17 height 15
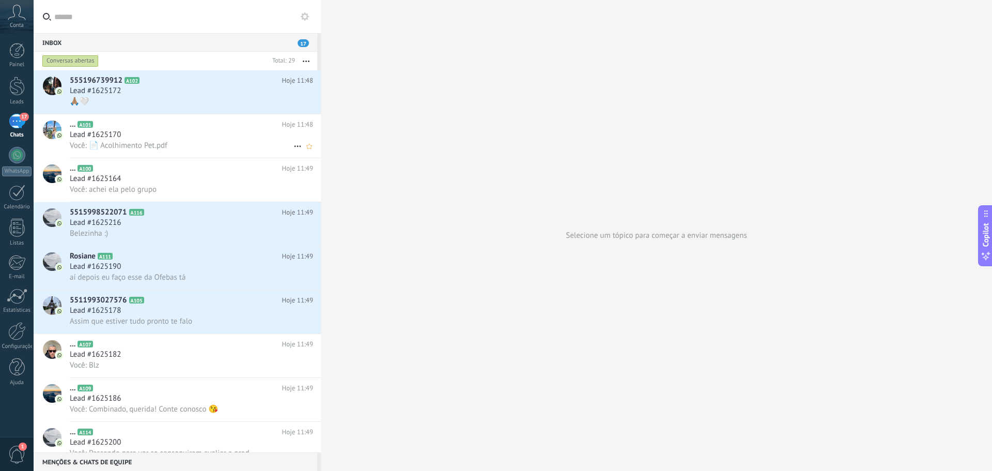
click at [207, 137] on div "Lead #1625170" at bounding box center [191, 135] width 243 height 10
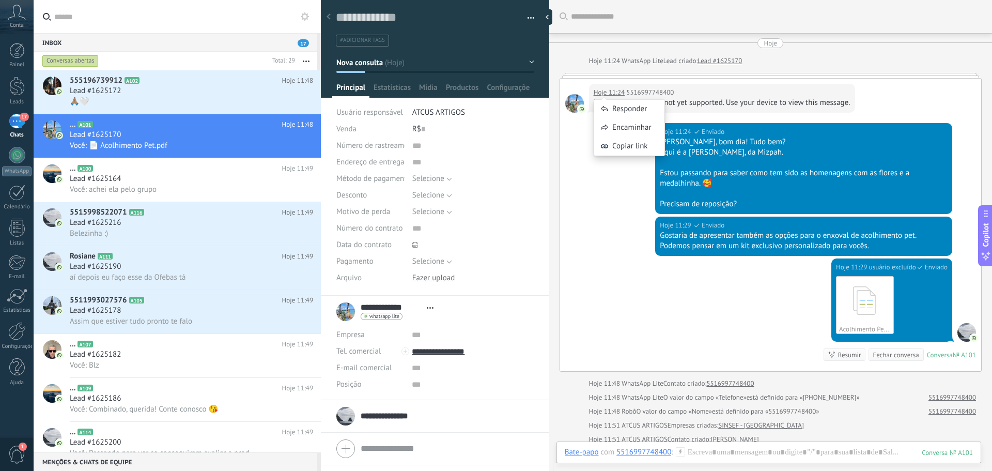
click at [620, 91] on div "Responder Encaminhar Copiar link" at bounding box center [629, 122] width 71 height 77
click at [646, 91] on div "Responder Encaminhar Copiar link" at bounding box center [629, 122] width 71 height 77
click at [425, 307] on span "Abrir detalhes Copiar nome Desvincular Contato principal" at bounding box center [430, 308] width 17 height 8
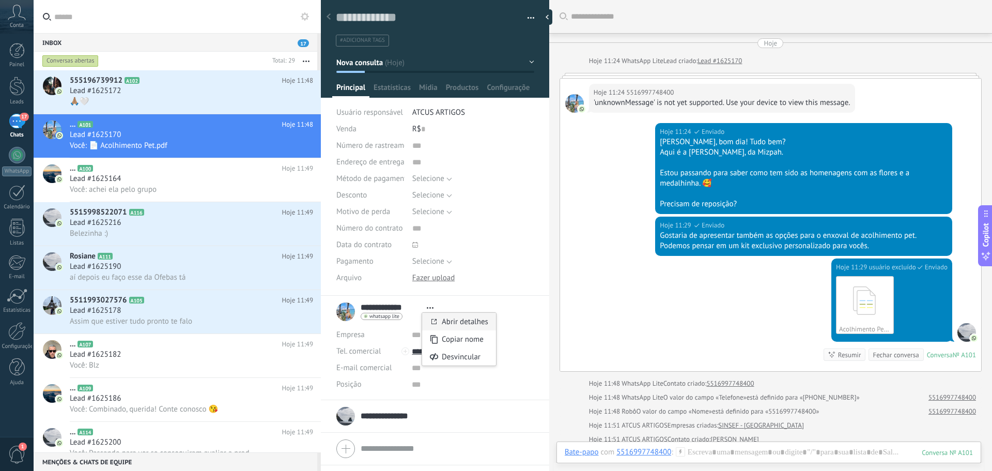
click at [463, 322] on link "Abrir detalhes" at bounding box center [465, 322] width 46 height 10
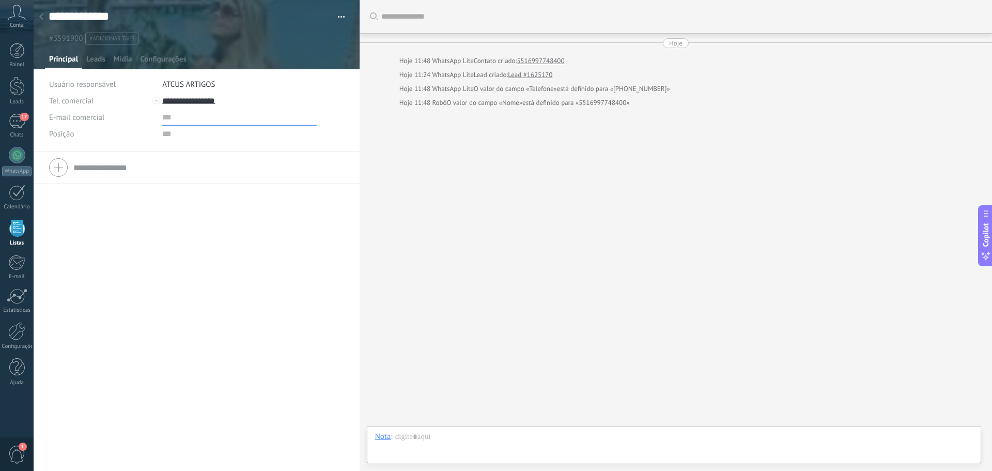
click at [204, 119] on input "text" at bounding box center [239, 117] width 154 height 17
click at [102, 48] on div at bounding box center [197, 34] width 327 height 69
click at [102, 38] on span "#adicionar tags" at bounding box center [111, 38] width 45 height 7
click at [11, 125] on div "17" at bounding box center [17, 121] width 17 height 15
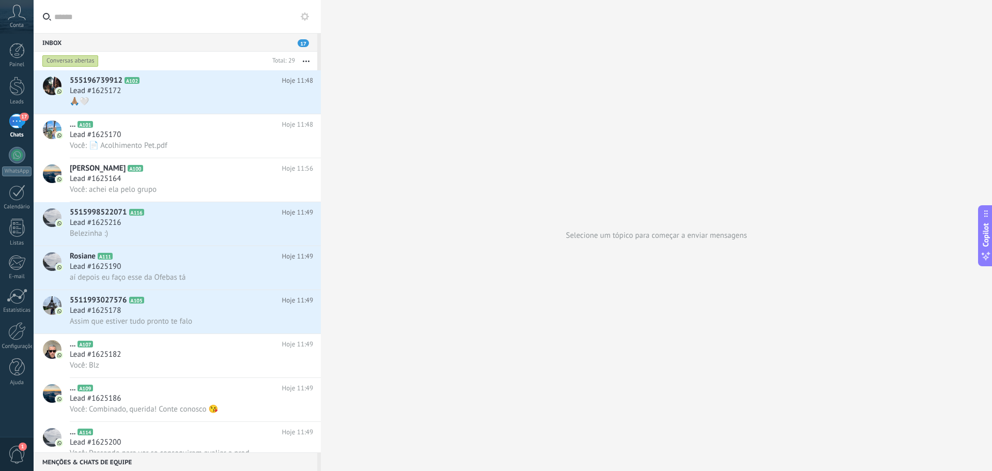
click at [21, 23] on span "Conta" at bounding box center [17, 25] width 14 height 7
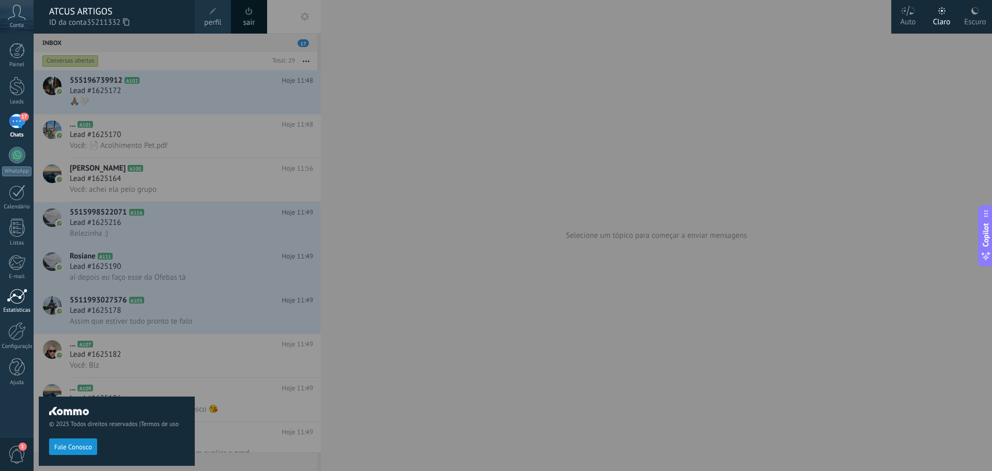
click at [19, 298] on div at bounding box center [17, 295] width 21 height 15
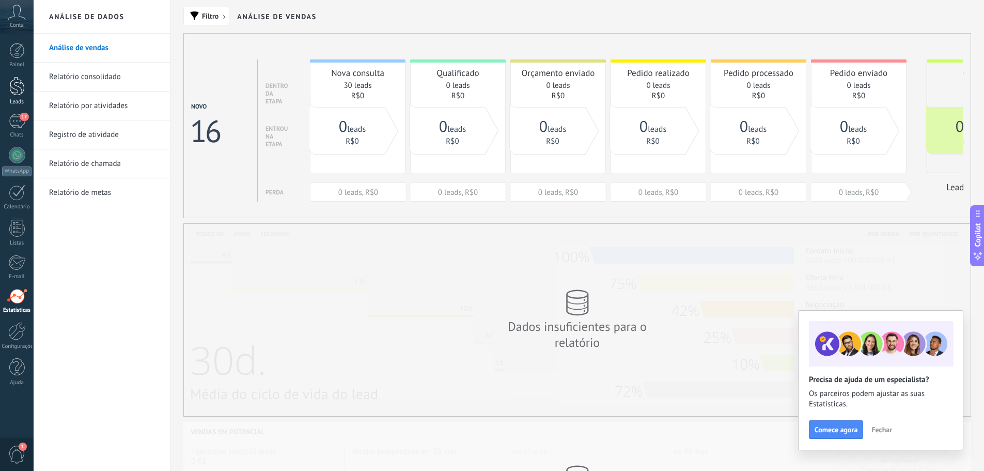
click at [19, 89] on div at bounding box center [16, 85] width 15 height 19
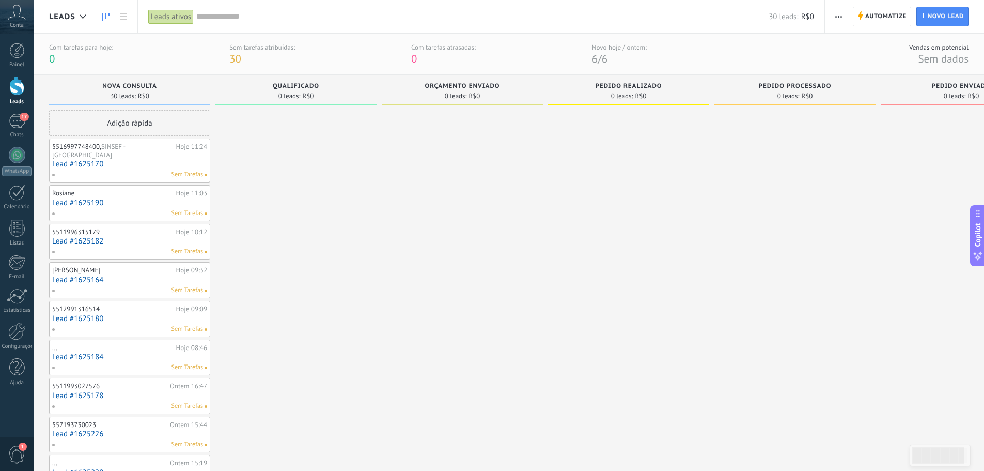
click at [152, 160] on link "Lead #1625170" at bounding box center [129, 164] width 155 height 9
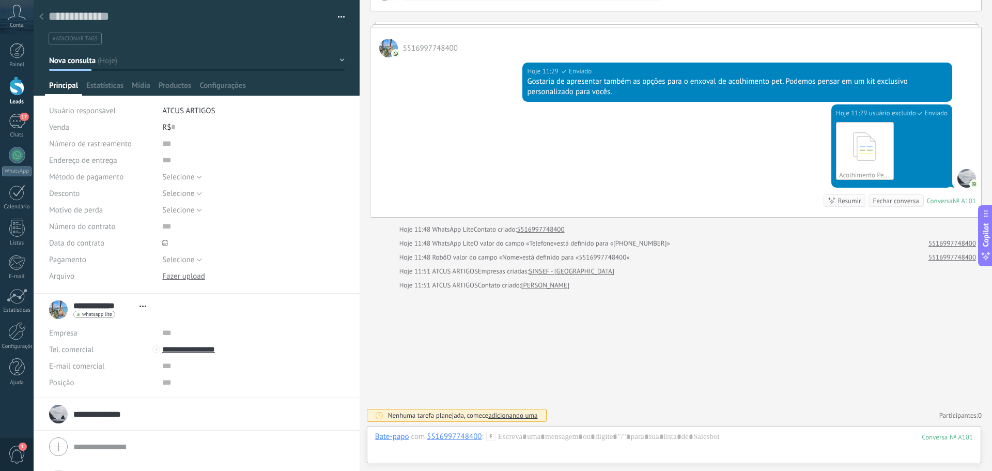
click at [339, 60] on button "Nova consulta" at bounding box center [197, 60] width 296 height 19
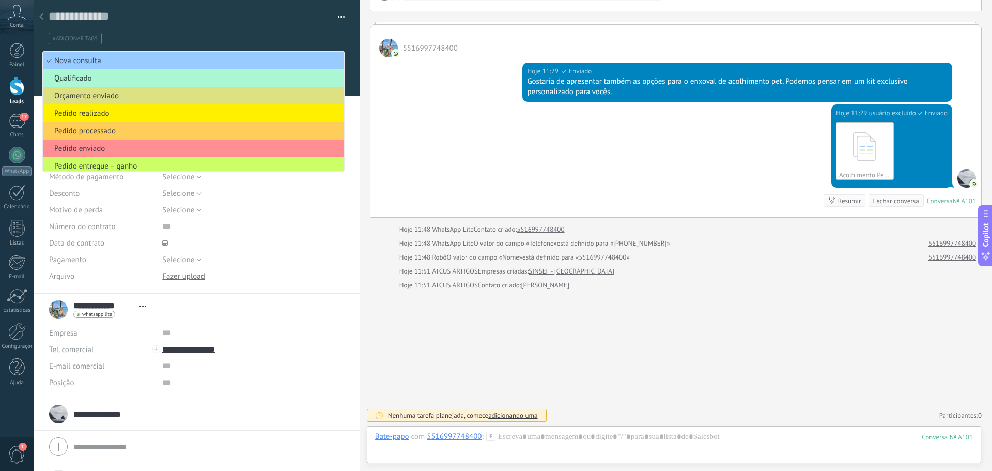
click at [76, 80] on span "Qualificado" at bounding box center [192, 78] width 298 height 10
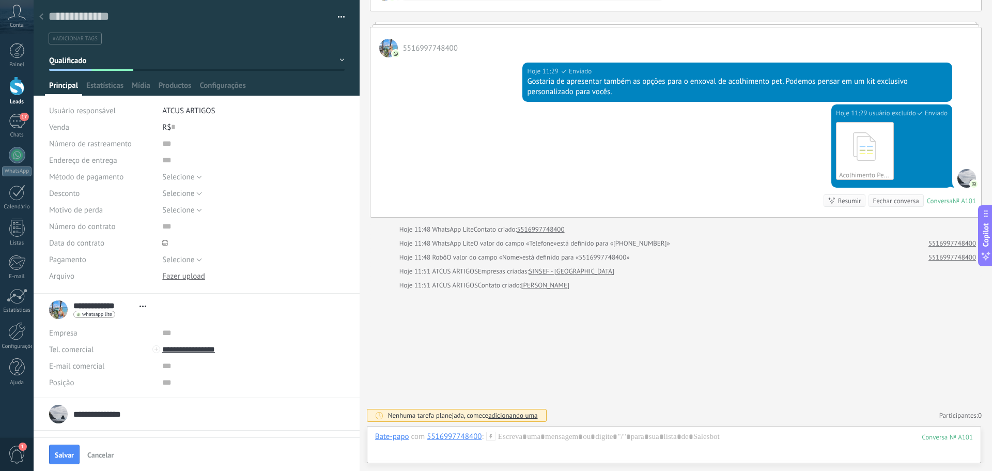
click at [334, 14] on button "button" at bounding box center [337, 16] width 15 height 15
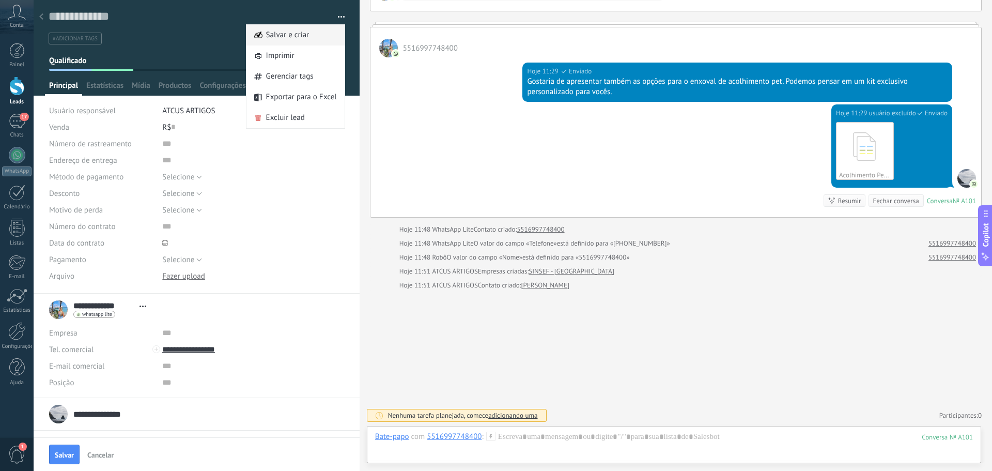
click at [297, 35] on span "Salvar e criar" at bounding box center [287, 35] width 43 height 21
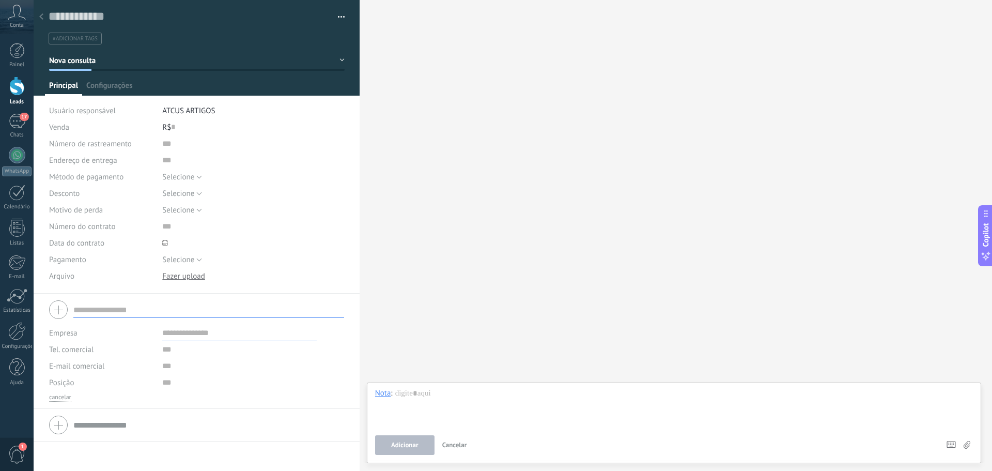
click at [44, 17] on div at bounding box center [41, 17] width 14 height 20
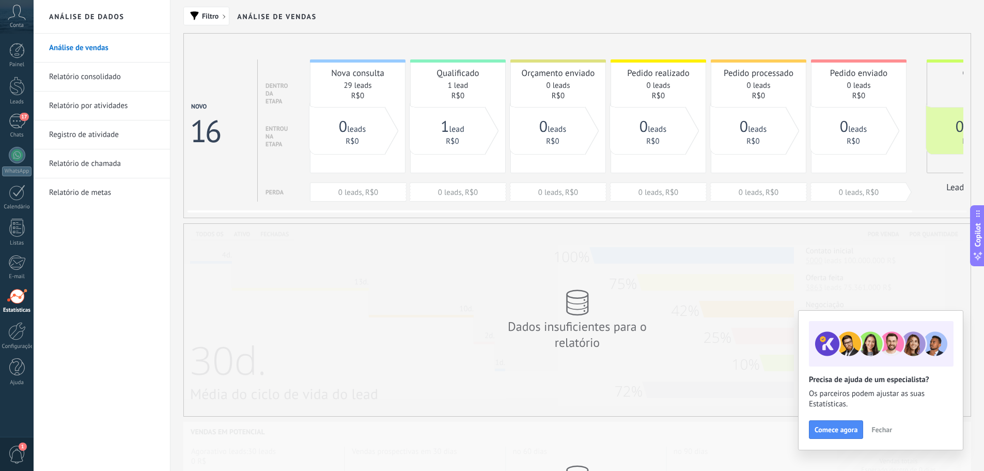
click at [437, 134] on div "1 lead" at bounding box center [453, 126] width 66 height 20
click at [458, 129] on link "1 lead" at bounding box center [453, 129] width 24 height 10
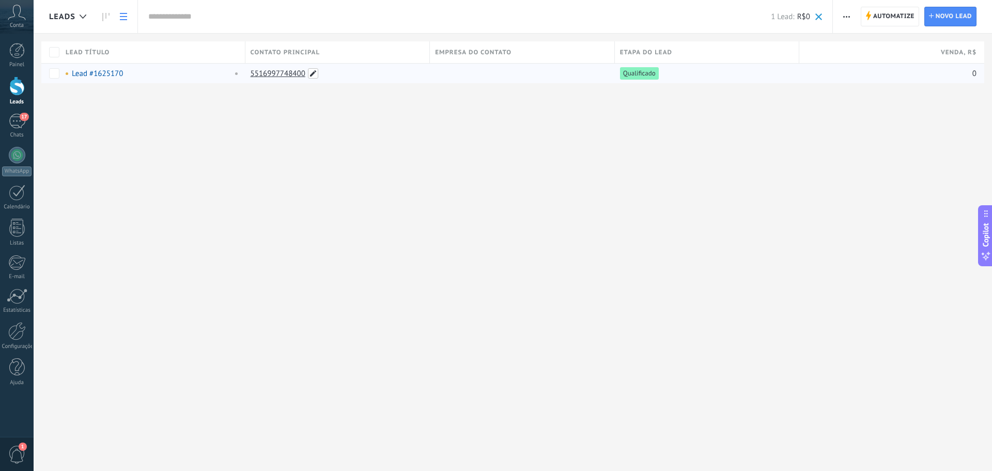
click at [313, 74] on span at bounding box center [313, 73] width 10 height 10
click at [364, 137] on div "Leads Automatize Nova transmissão Editar funil de vendas Imprimir Configurações…" at bounding box center [513, 235] width 958 height 471
click at [91, 74] on link "Lead #1625170" at bounding box center [97, 74] width 51 height 10
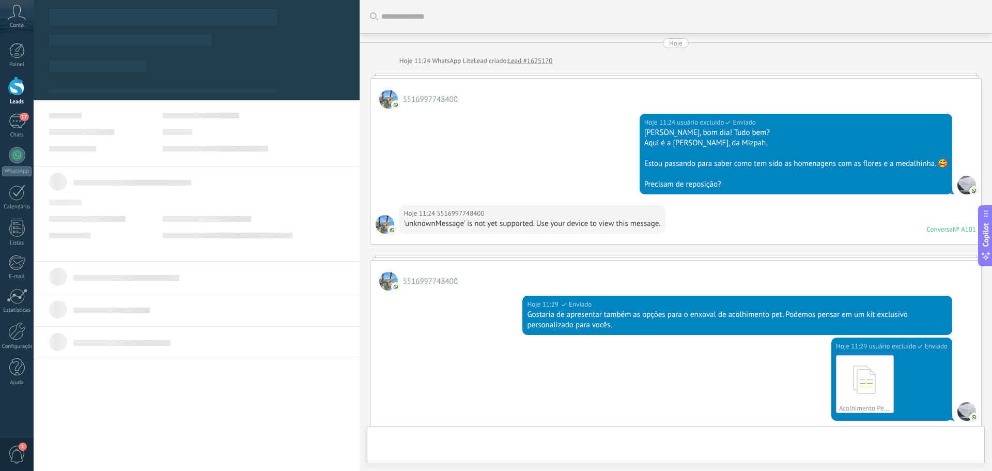
type textarea "***"
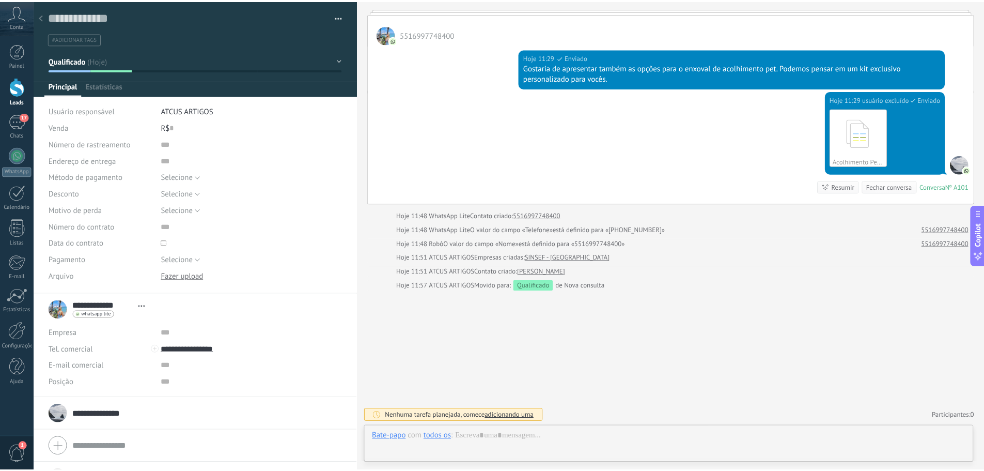
scroll to position [10, 0]
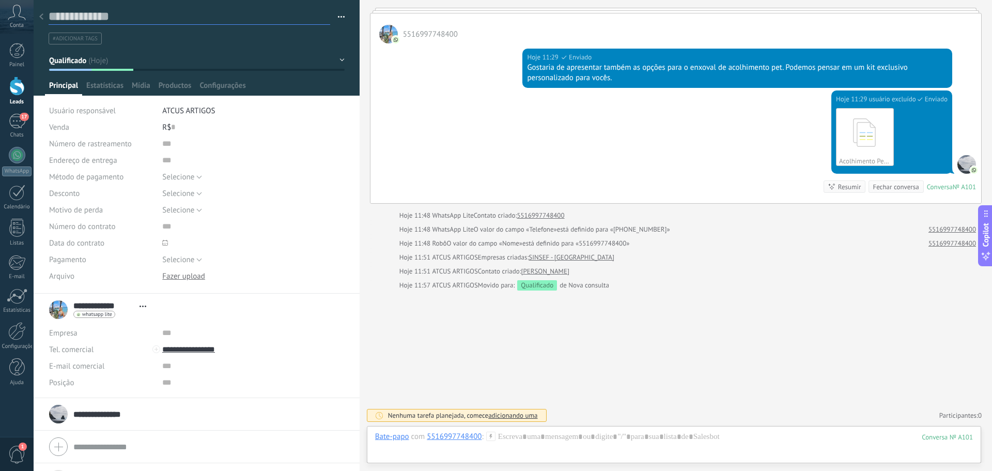
click at [92, 12] on textarea at bounding box center [190, 17] width 282 height 16
click at [337, 15] on button "button" at bounding box center [337, 16] width 15 height 15
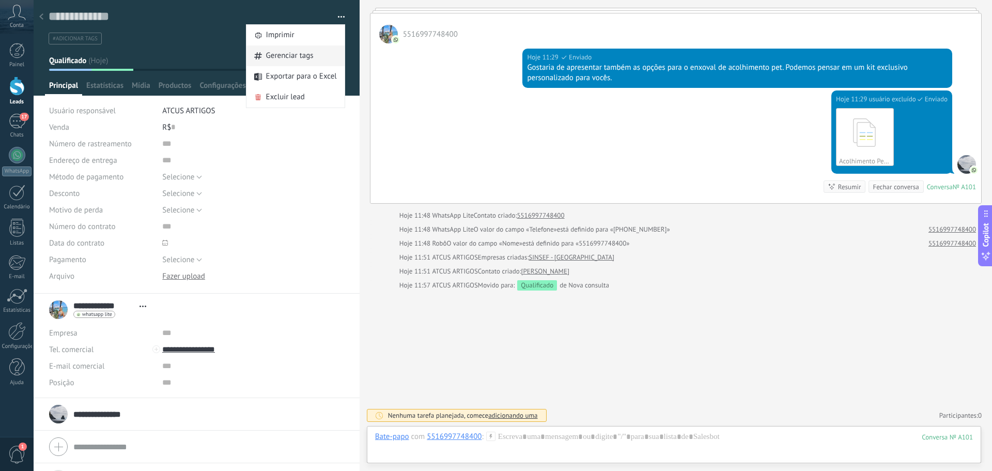
click at [307, 57] on span "Gerenciar tags" at bounding box center [290, 55] width 48 height 21
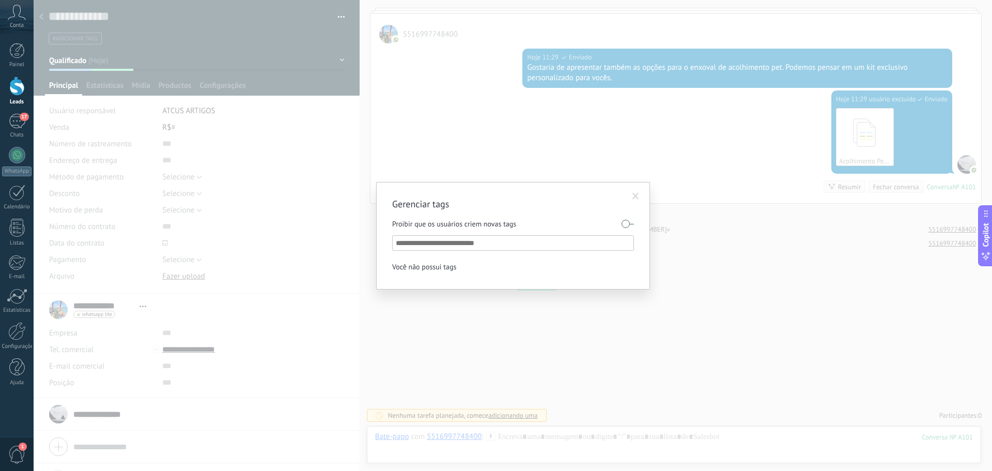
click at [632, 193] on span at bounding box center [635, 196] width 7 height 7
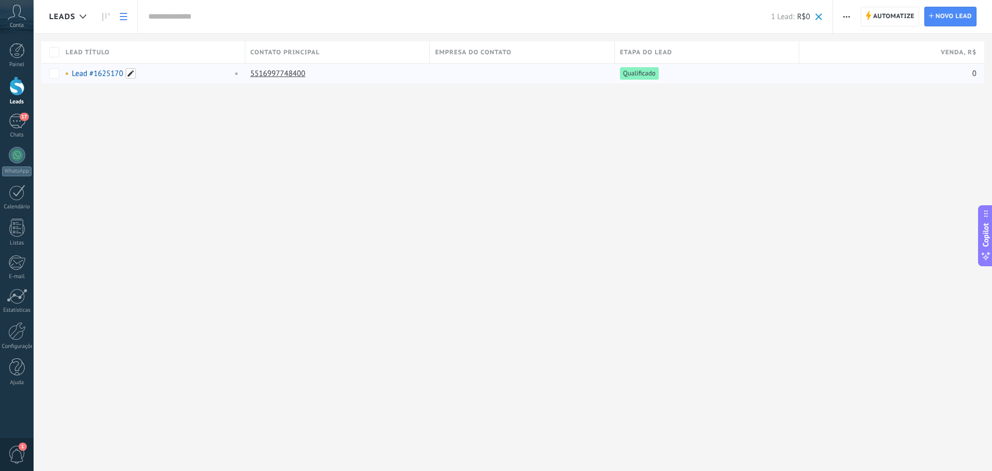
click at [129, 75] on span at bounding box center [131, 73] width 10 height 10
click at [144, 73] on input "text" at bounding box center [152, 74] width 175 height 17
type input "******"
click at [85, 97] on span "Salvar" at bounding box center [84, 97] width 19 height 7
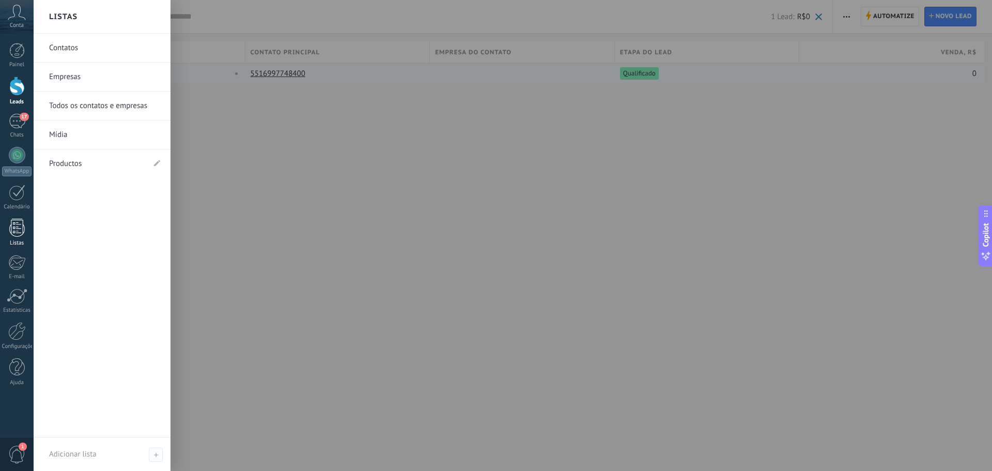
click at [22, 235] on div at bounding box center [16, 228] width 15 height 18
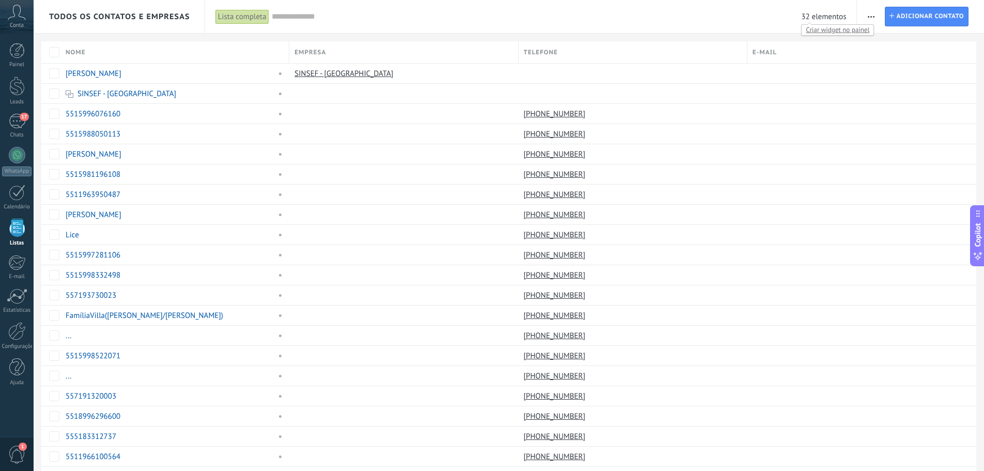
click at [837, 17] on span "32 elementos" at bounding box center [823, 17] width 45 height 10
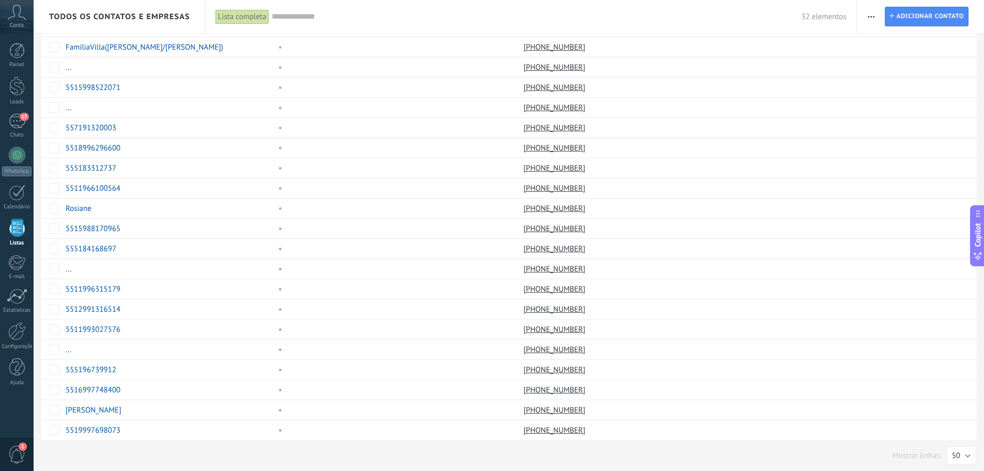
scroll to position [271, 0]
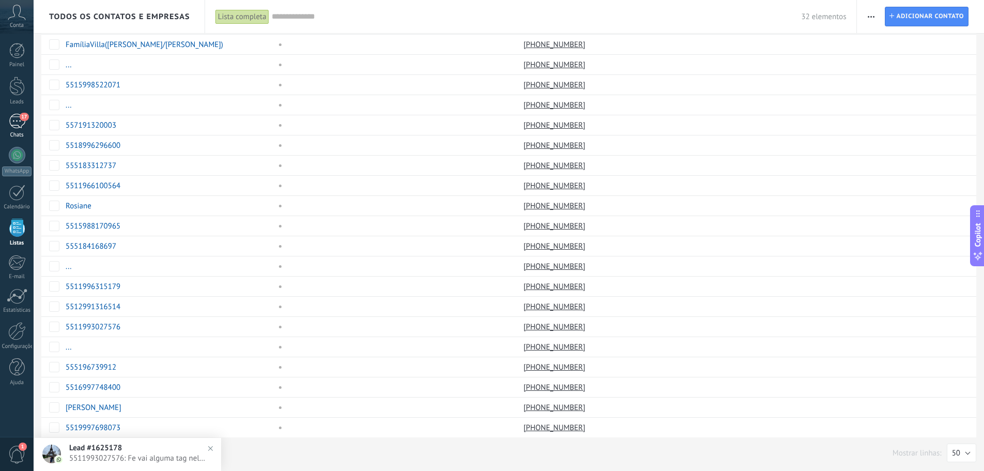
click at [12, 126] on div "17" at bounding box center [17, 121] width 17 height 15
